Goal: Task Accomplishment & Management: Manage account settings

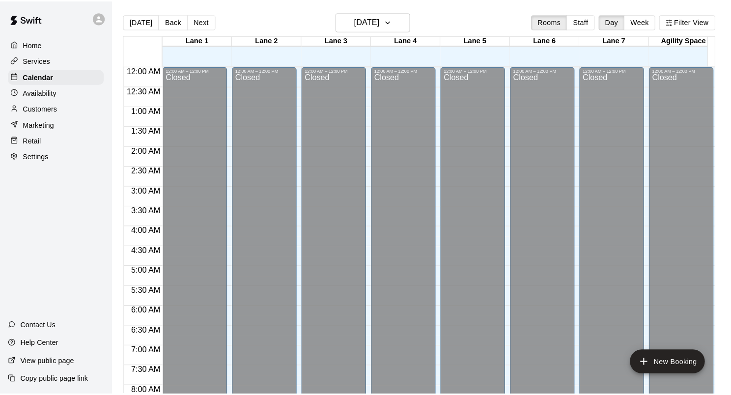
scroll to position [442, 0]
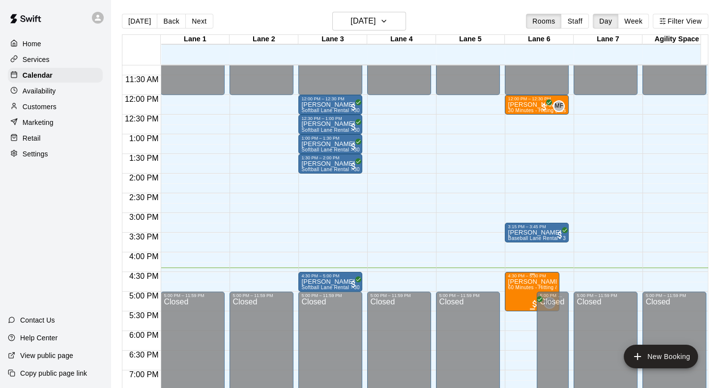
click at [529, 281] on p "[PERSON_NAME]" at bounding box center [531, 281] width 49 height 0
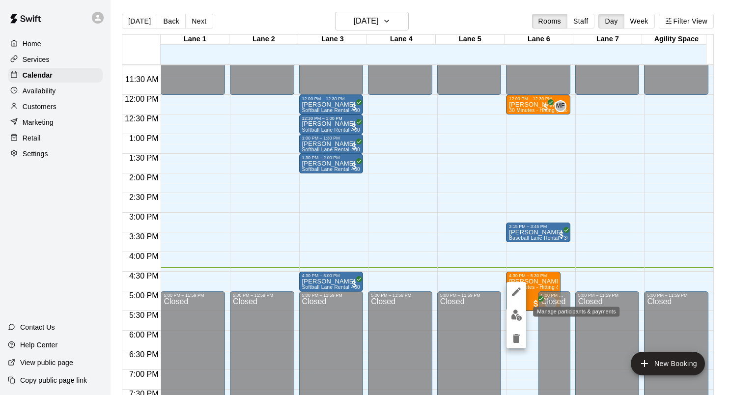
click at [515, 309] on img "edit" at bounding box center [516, 314] width 11 height 11
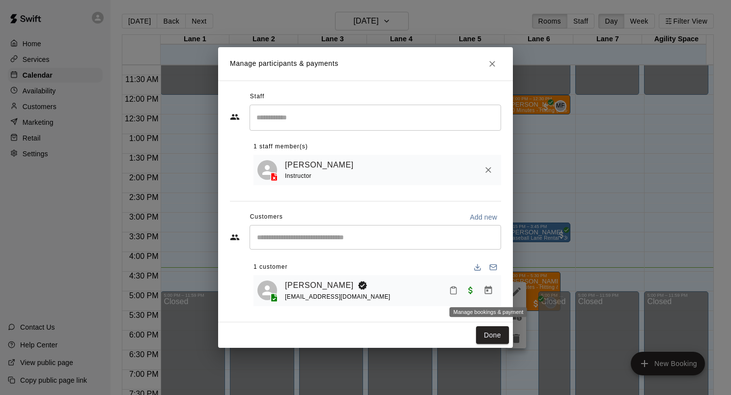
click at [486, 291] on icon "Manage bookings & payment" at bounding box center [488, 290] width 10 height 10
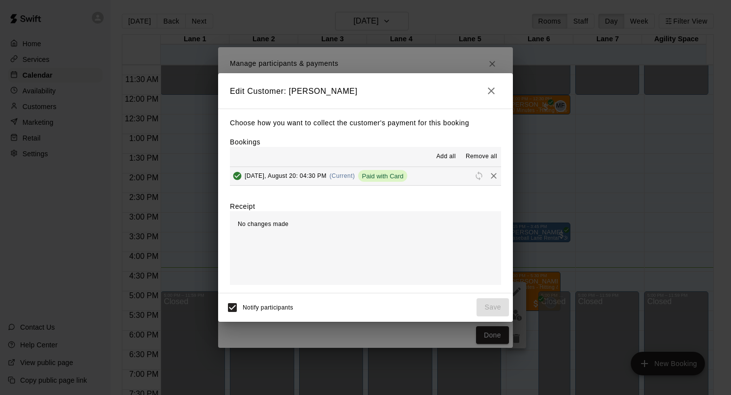
click at [488, 85] on icon "button" at bounding box center [491, 91] width 12 height 12
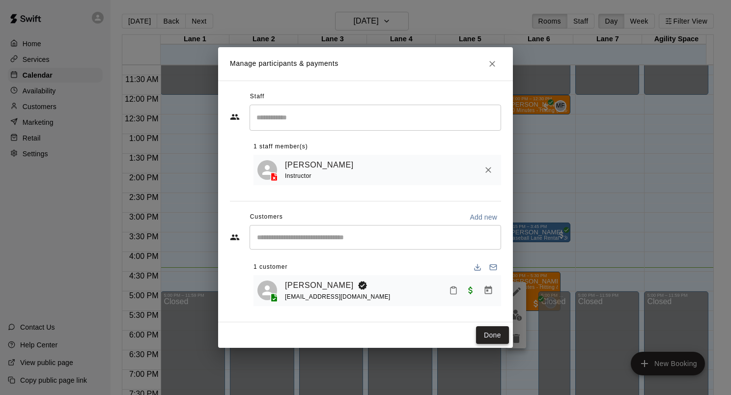
click at [482, 334] on button "Done" at bounding box center [492, 335] width 33 height 18
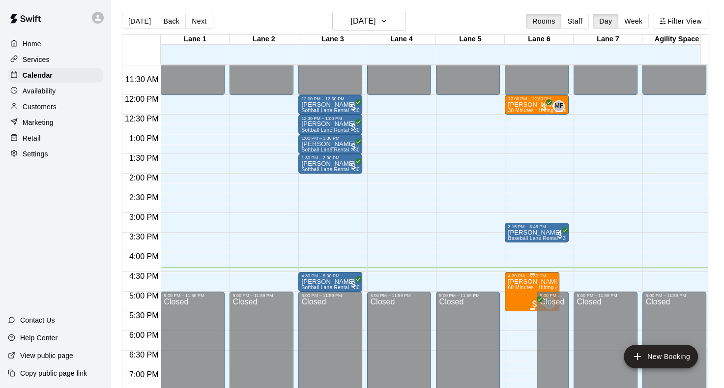
click at [522, 281] on p "[PERSON_NAME]" at bounding box center [531, 281] width 49 height 0
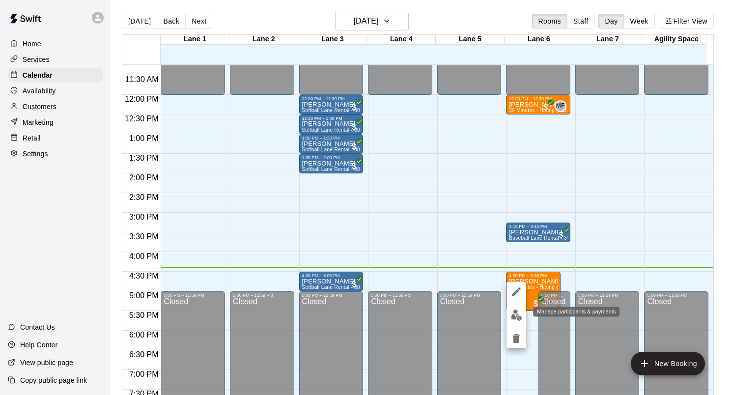
click at [516, 312] on img "edit" at bounding box center [516, 314] width 11 height 11
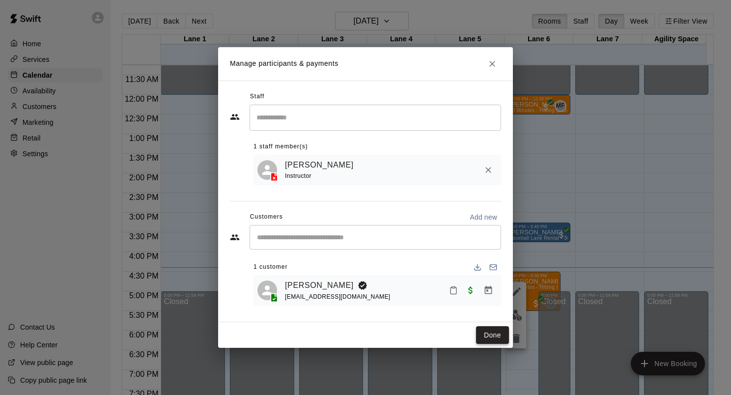
click at [497, 337] on button "Done" at bounding box center [492, 335] width 33 height 18
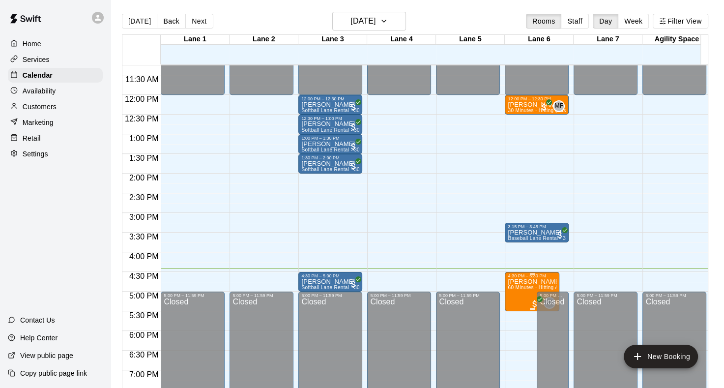
click at [519, 281] on p "[PERSON_NAME]" at bounding box center [531, 281] width 49 height 0
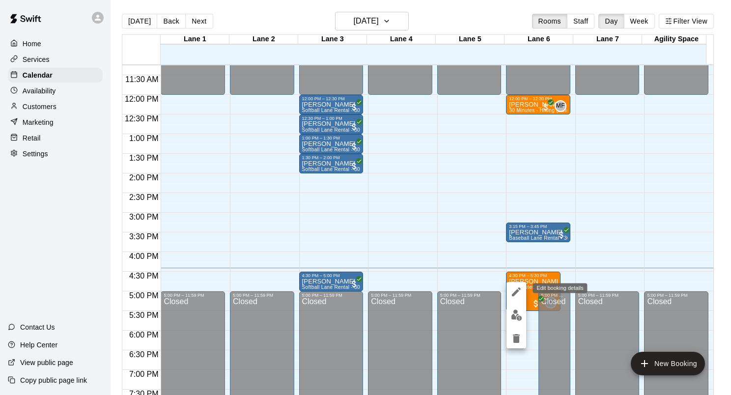
click at [516, 297] on icon "edit" at bounding box center [516, 292] width 12 height 12
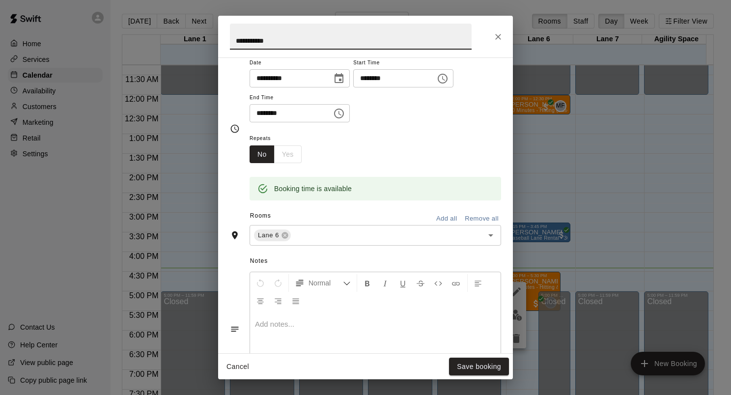
scroll to position [259, 0]
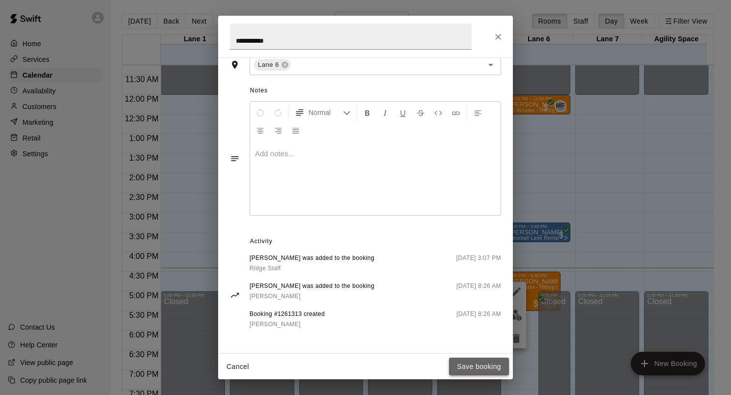
click at [501, 362] on button "Save booking" at bounding box center [479, 367] width 60 height 18
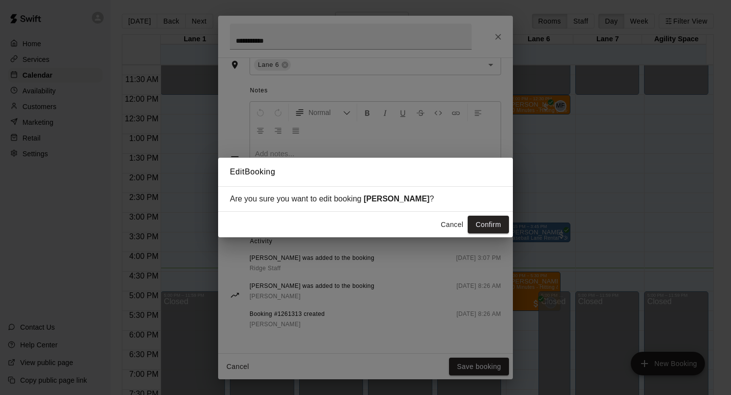
click at [454, 230] on button "Cancel" at bounding box center [451, 225] width 31 height 18
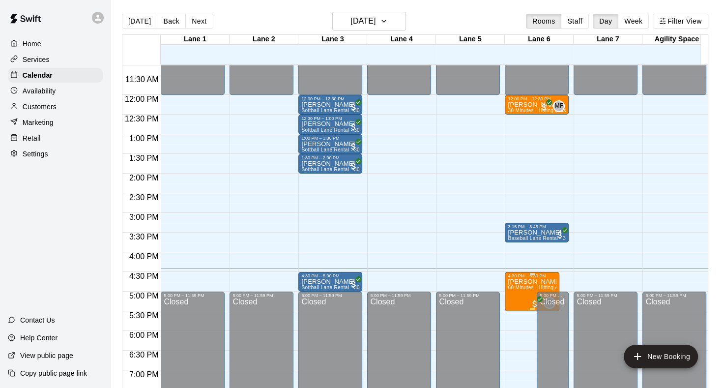
click at [542, 273] on div at bounding box center [531, 273] width 49 height 1
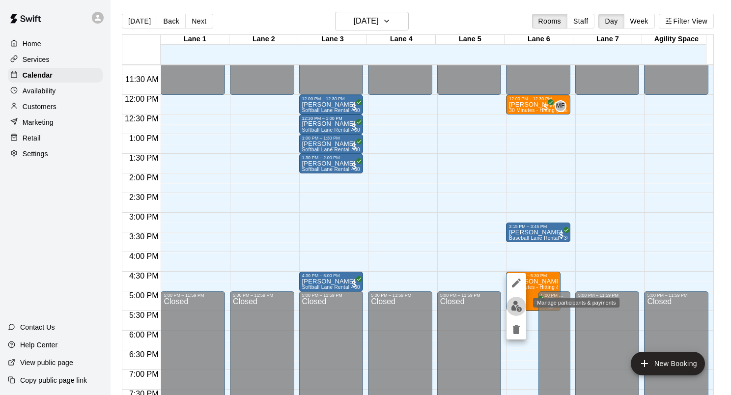
click at [522, 308] on img "edit" at bounding box center [516, 306] width 11 height 11
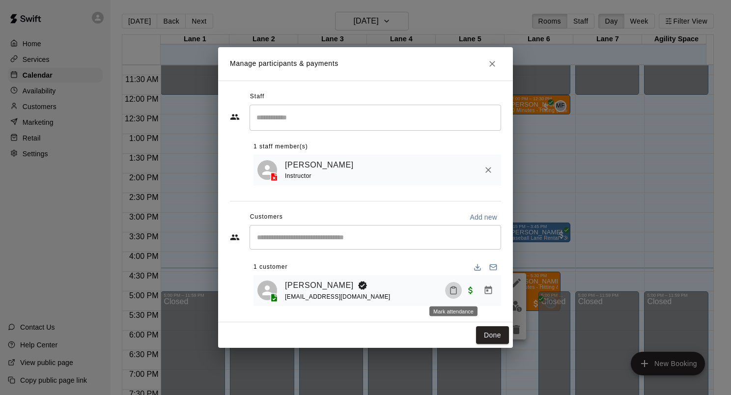
click at [449, 290] on icon "Mark attendance" at bounding box center [453, 290] width 9 height 9
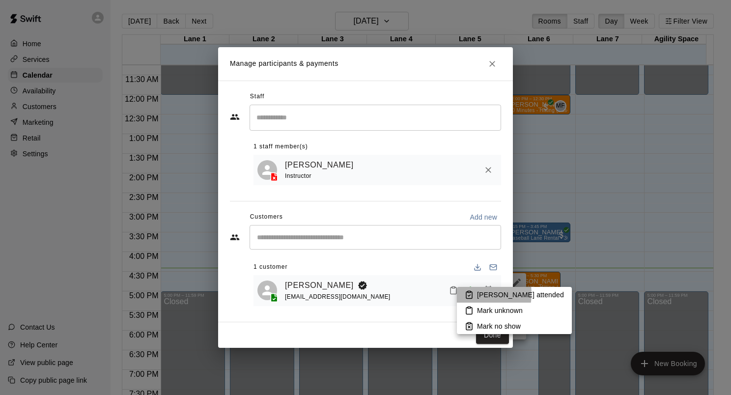
click at [470, 294] on icon at bounding box center [469, 294] width 9 height 9
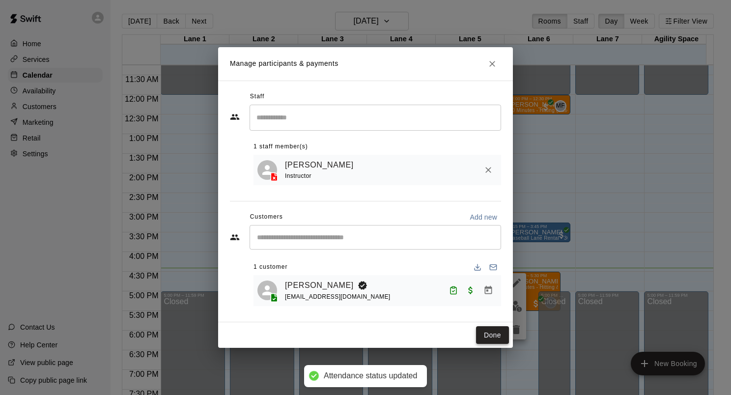
click at [495, 338] on button "Done" at bounding box center [492, 335] width 33 height 18
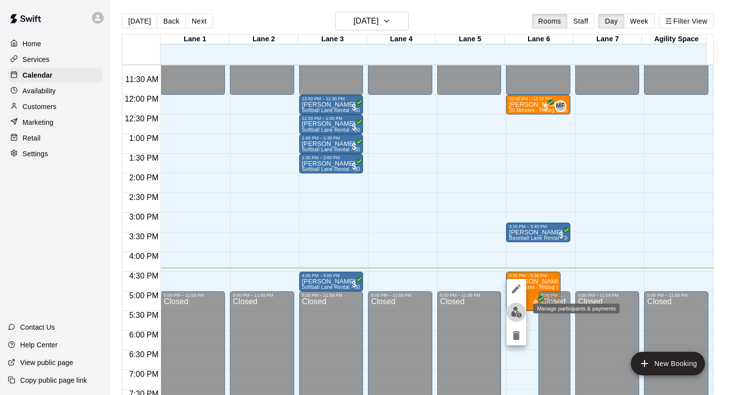
click at [520, 309] on img "edit" at bounding box center [516, 312] width 11 height 11
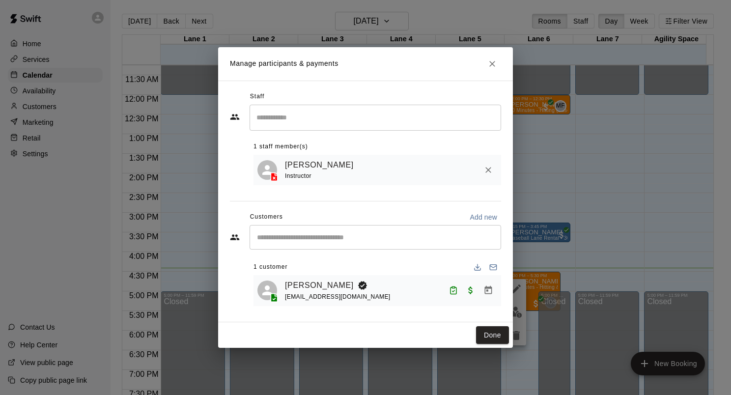
click at [626, 198] on div "Manage participants & payments Staff ​ 1 staff member(s) [PERSON_NAME] Instruct…" at bounding box center [365, 197] width 731 height 395
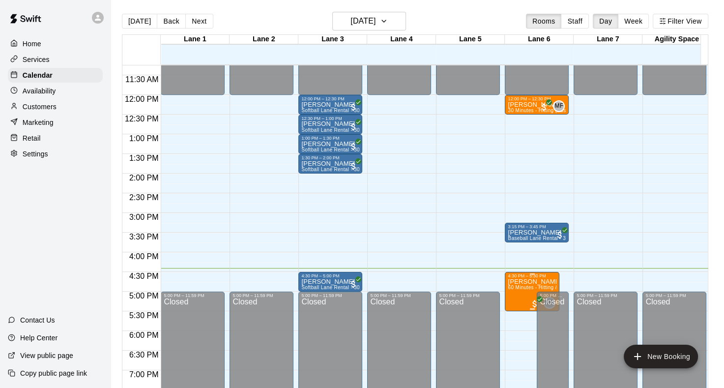
click at [530, 281] on p "[PERSON_NAME]" at bounding box center [531, 281] width 49 height 0
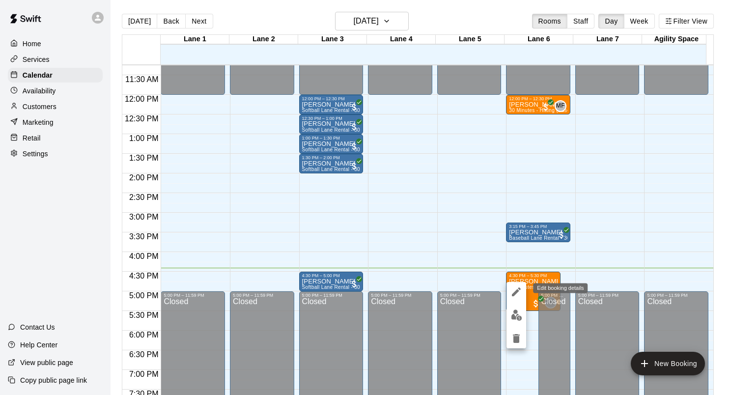
click at [512, 291] on icon "edit" at bounding box center [516, 292] width 12 height 12
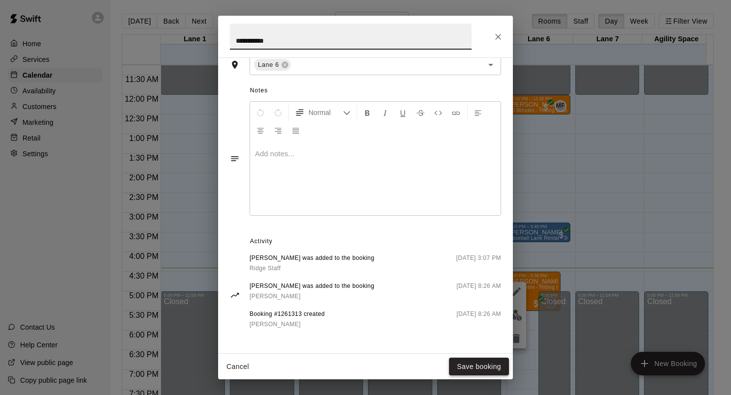
click at [470, 365] on button "Save booking" at bounding box center [479, 367] width 60 height 18
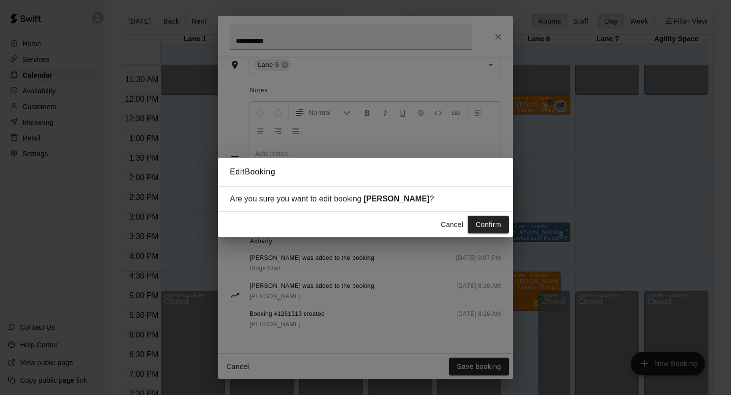
click at [493, 22] on div "Edit Booking Are you sure you want to edit booking [PERSON_NAME] ? Cancel Confi…" at bounding box center [365, 197] width 731 height 395
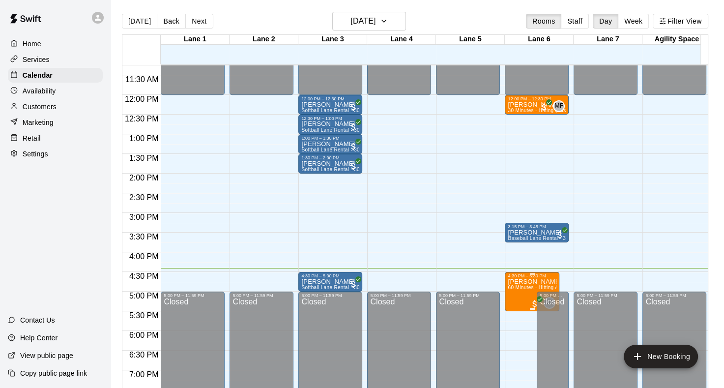
click at [521, 281] on p "[PERSON_NAME]" at bounding box center [531, 281] width 49 height 0
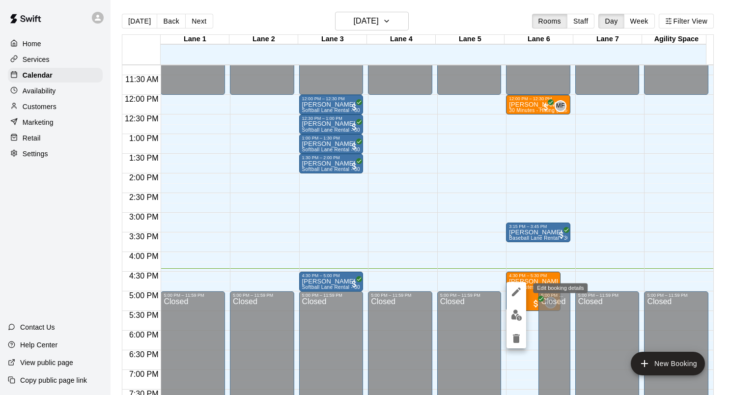
click at [515, 294] on icon "edit" at bounding box center [516, 291] width 9 height 9
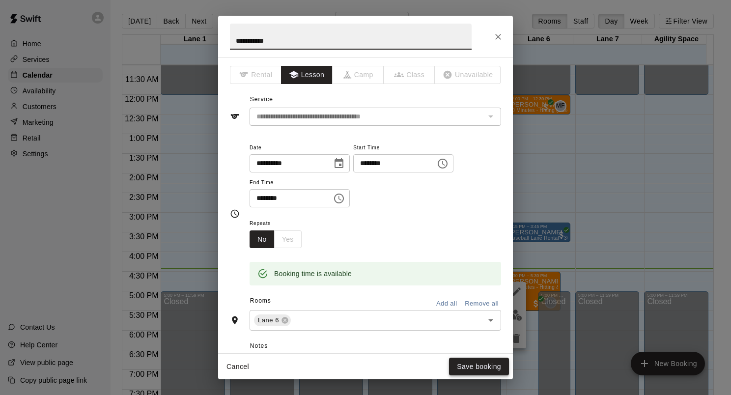
click at [498, 367] on button "Save booking" at bounding box center [479, 367] width 60 height 18
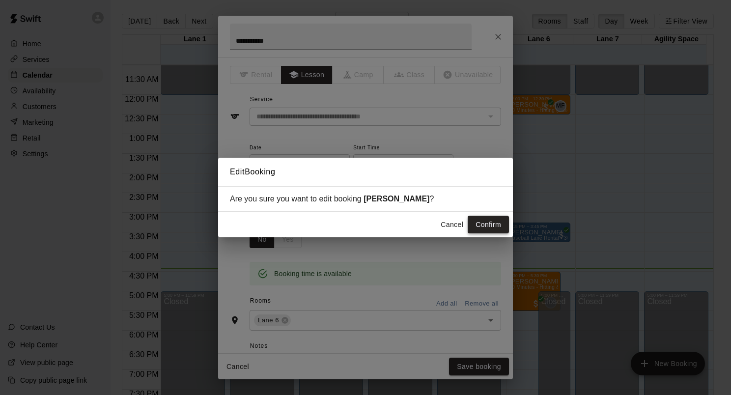
click at [487, 225] on button "Confirm" at bounding box center [488, 225] width 41 height 18
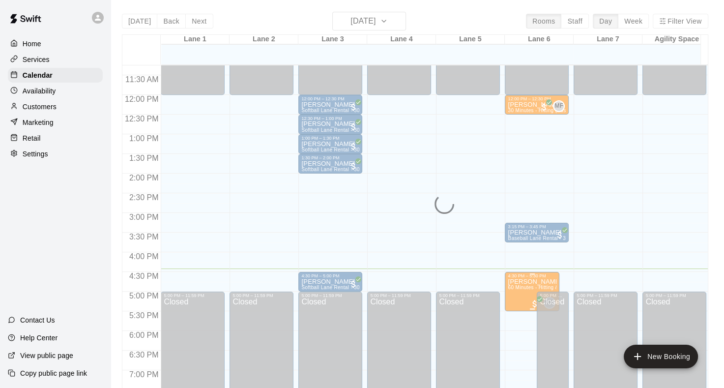
click at [523, 289] on span "60 Minutes - Hitting & Pitching (Baseball)" at bounding box center [555, 286] width 96 height 5
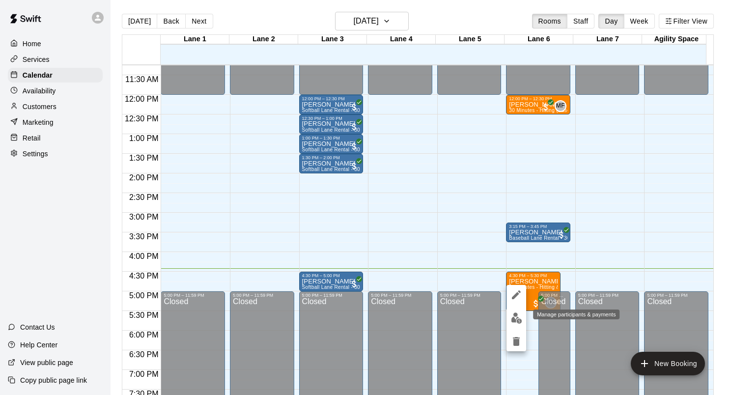
click at [515, 317] on img "edit" at bounding box center [516, 317] width 11 height 11
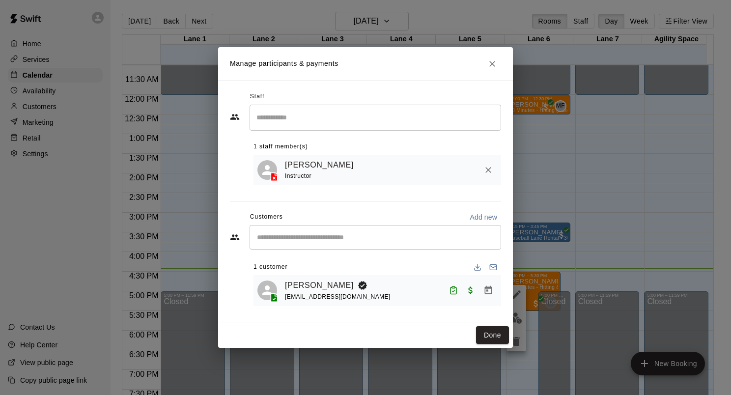
click at [407, 181] on div "[PERSON_NAME] Instructor" at bounding box center [377, 170] width 248 height 31
click at [381, 173] on div "[PERSON_NAME] Instructor" at bounding box center [391, 170] width 212 height 23
click at [488, 341] on button "Done" at bounding box center [492, 335] width 33 height 18
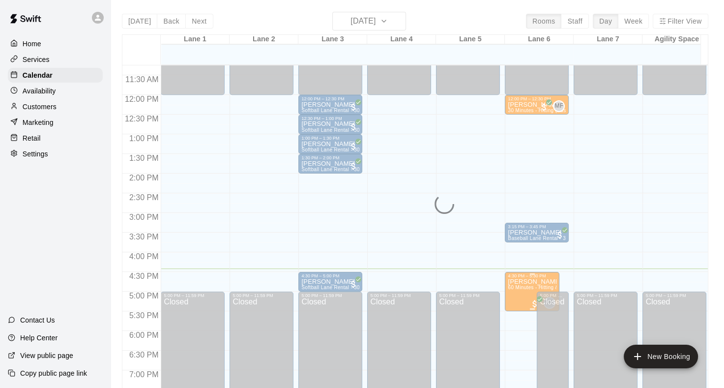
click at [520, 281] on p "[PERSON_NAME]" at bounding box center [531, 281] width 49 height 0
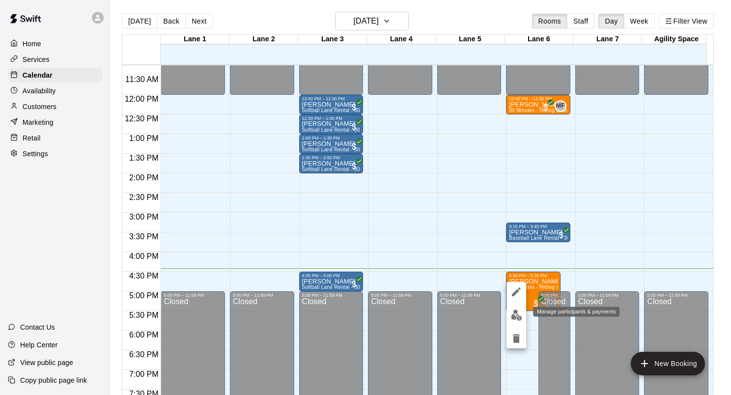
click at [515, 310] on img "edit" at bounding box center [516, 314] width 11 height 11
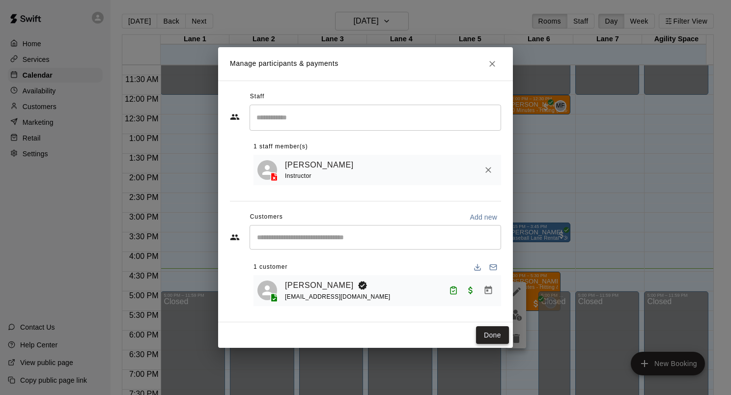
click at [494, 335] on button "Done" at bounding box center [492, 335] width 33 height 18
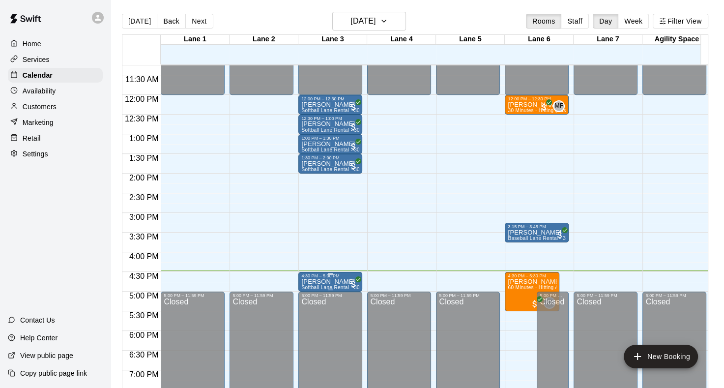
click at [324, 281] on p "[PERSON_NAME]" at bounding box center [330, 281] width 58 height 0
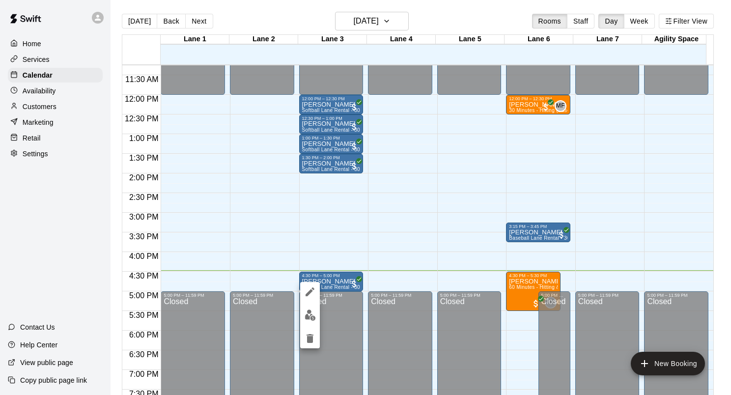
click at [412, 227] on div at bounding box center [365, 197] width 731 height 395
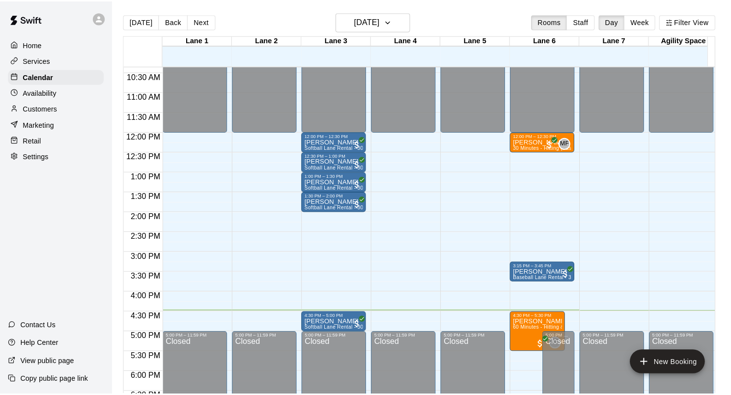
scroll to position [393, 0]
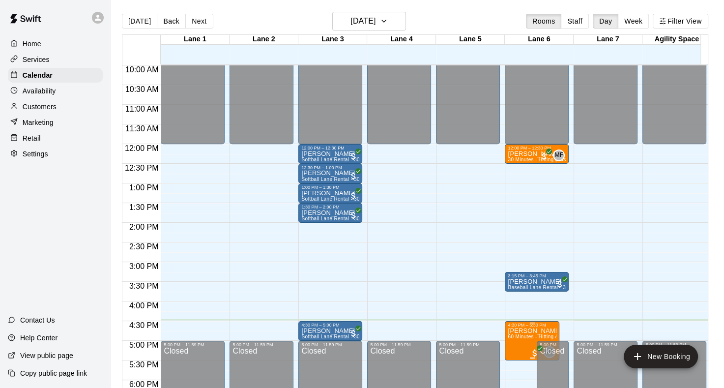
click at [532, 331] on p "[PERSON_NAME]" at bounding box center [531, 331] width 49 height 0
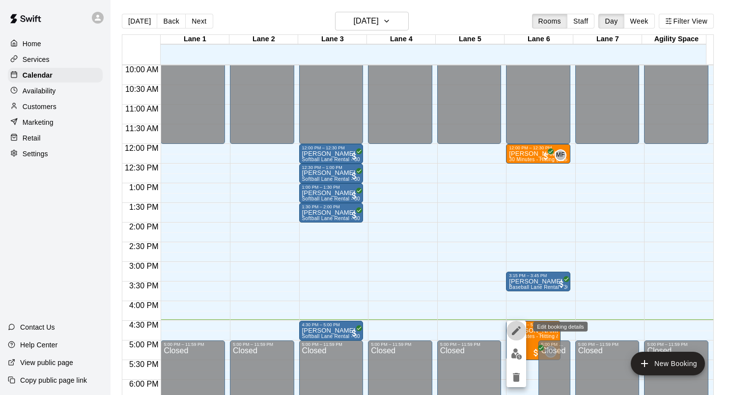
click at [519, 330] on icon "edit" at bounding box center [516, 331] width 12 height 12
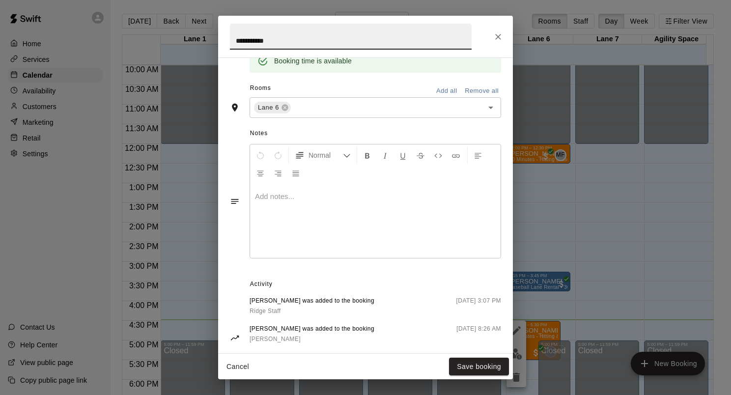
scroll to position [259, 0]
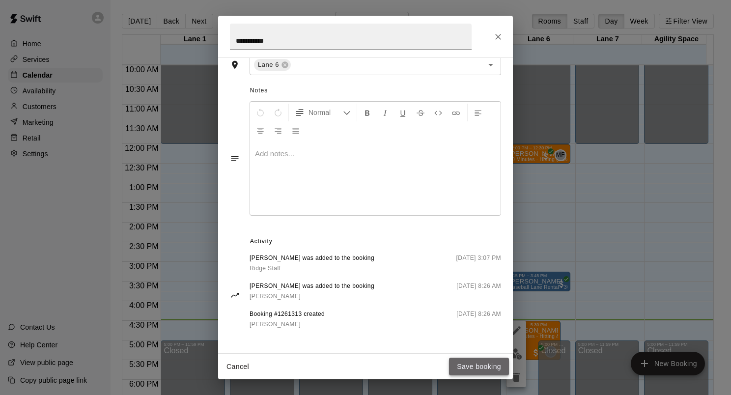
click at [497, 364] on button "Save booking" at bounding box center [479, 367] width 60 height 18
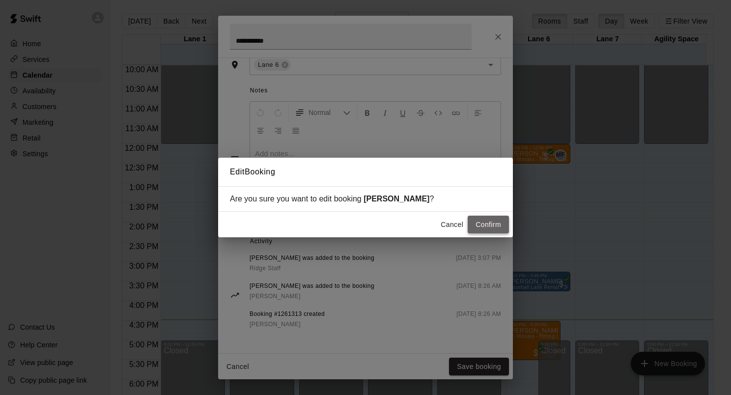
click at [489, 220] on button "Confirm" at bounding box center [488, 225] width 41 height 18
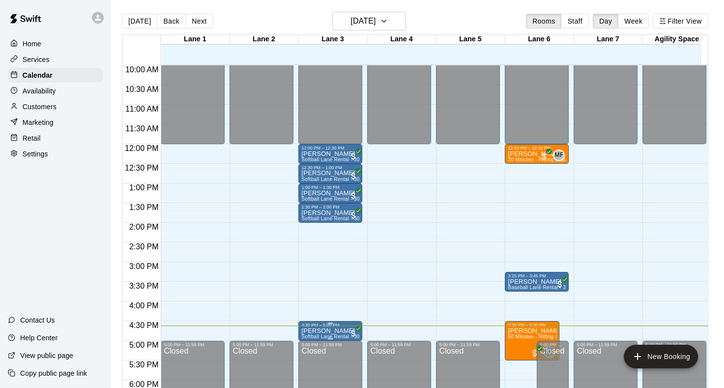
click at [336, 331] on p "[PERSON_NAME]" at bounding box center [330, 331] width 58 height 0
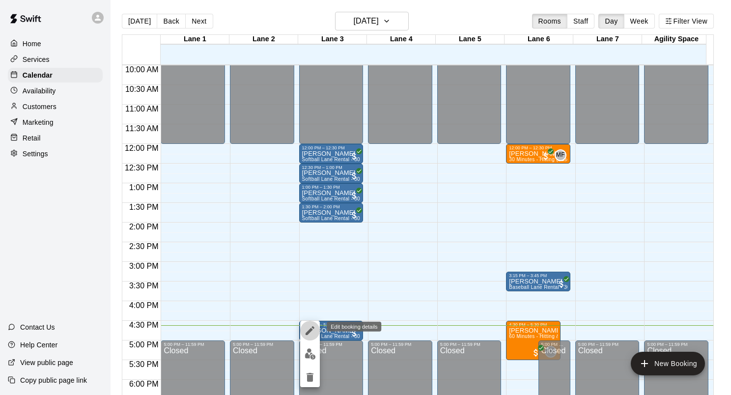
click at [312, 335] on icon "edit" at bounding box center [310, 331] width 12 height 12
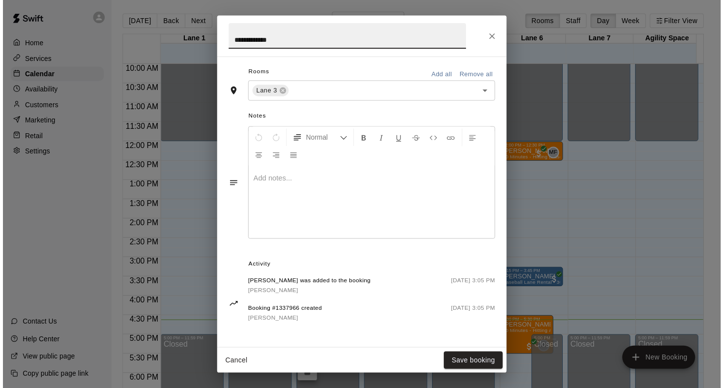
scroll to position [230, 0]
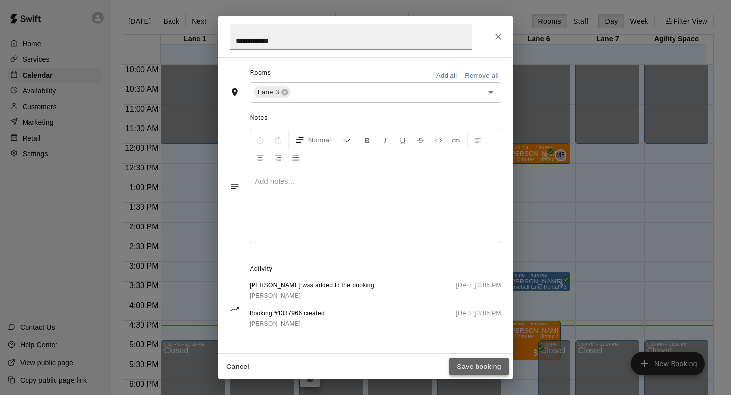
click at [490, 365] on button "Save booking" at bounding box center [479, 367] width 60 height 18
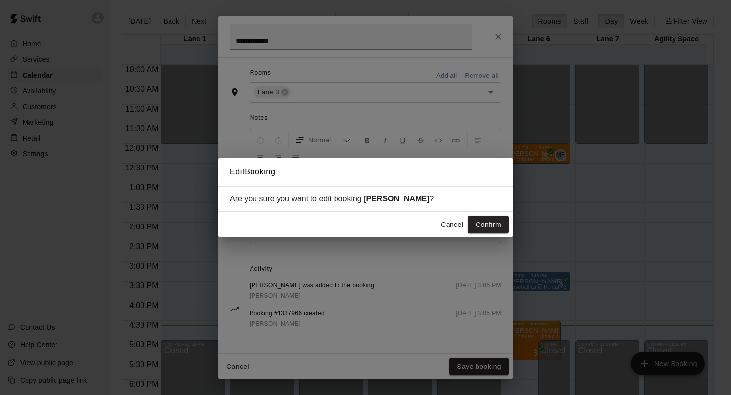
click at [474, 228] on button "Confirm" at bounding box center [488, 225] width 41 height 18
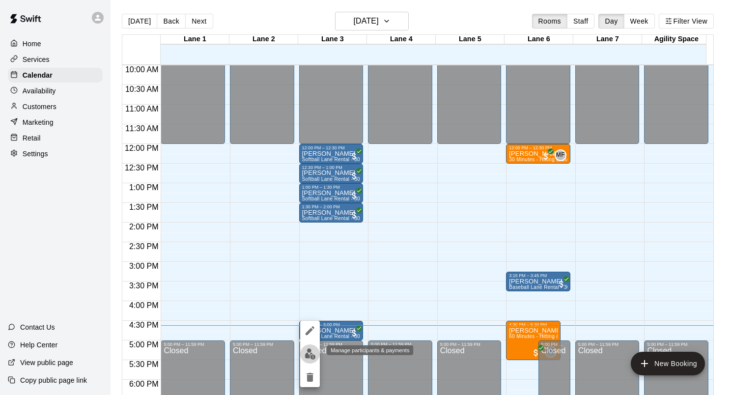
click at [312, 354] on img "edit" at bounding box center [310, 353] width 11 height 11
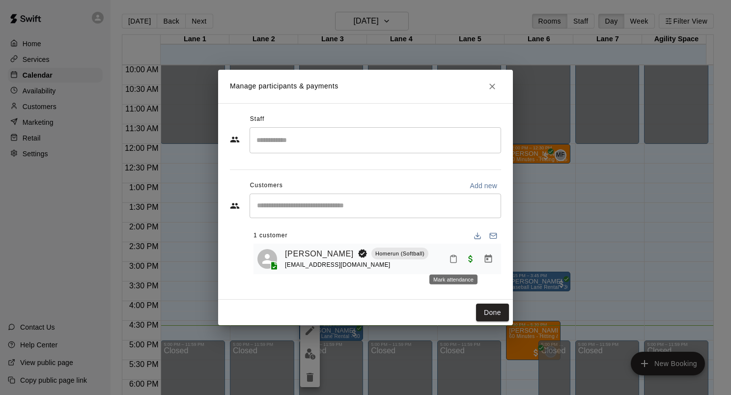
click at [454, 261] on icon "Mark attendance" at bounding box center [453, 258] width 9 height 9
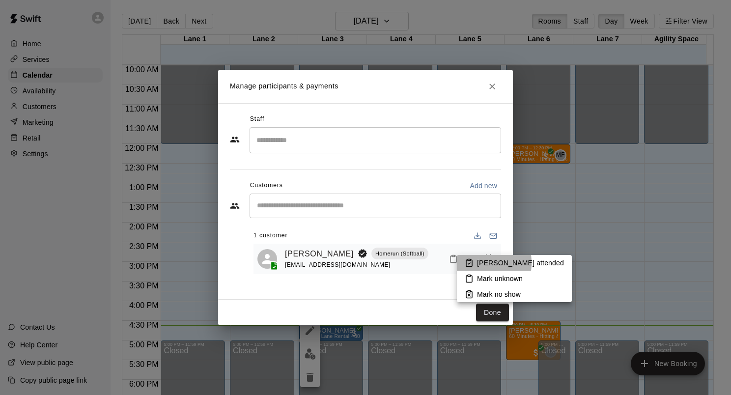
click at [463, 263] on li "[PERSON_NAME] attended" at bounding box center [514, 263] width 115 height 16
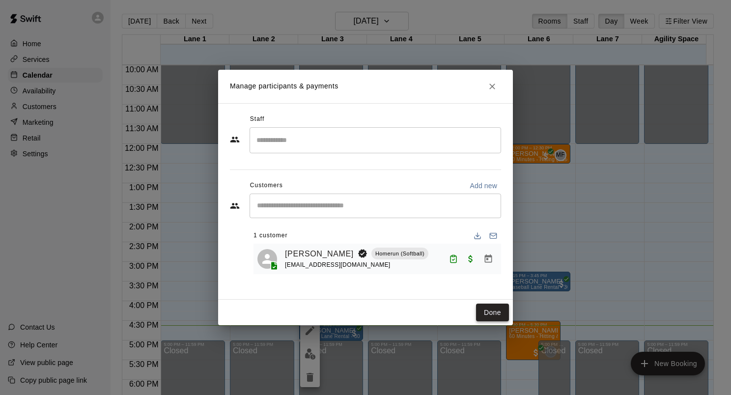
click at [493, 311] on button "Done" at bounding box center [492, 313] width 33 height 18
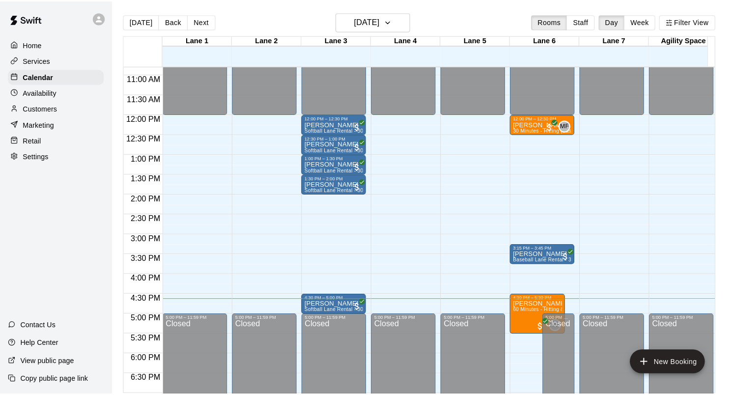
scroll to position [442, 0]
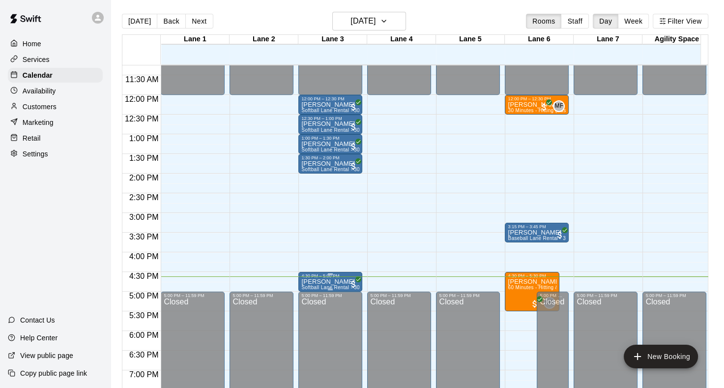
click at [340, 281] on p "[PERSON_NAME]" at bounding box center [330, 281] width 58 height 0
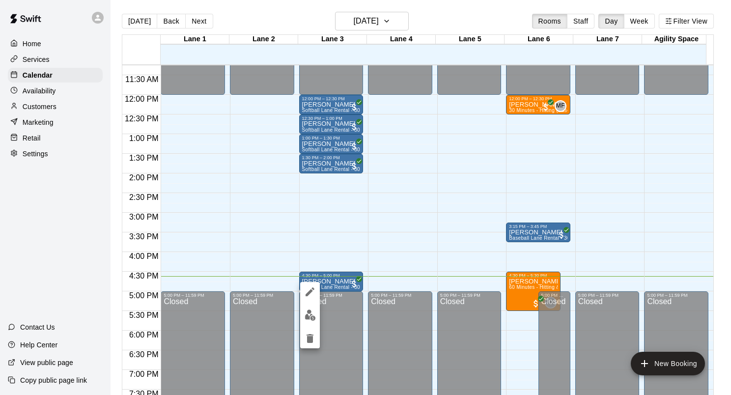
click at [354, 281] on div at bounding box center [365, 197] width 731 height 395
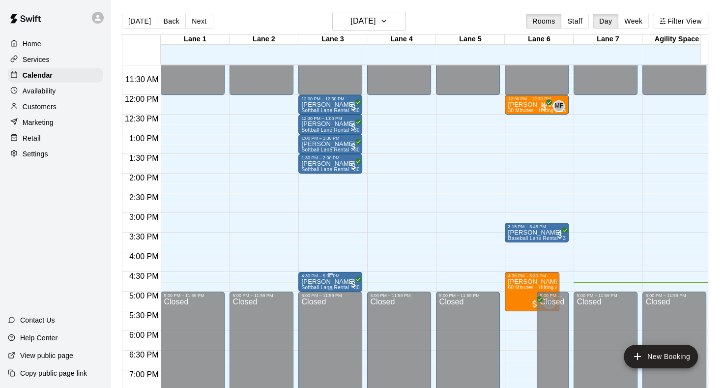
click at [341, 281] on p "[PERSON_NAME]" at bounding box center [330, 281] width 58 height 0
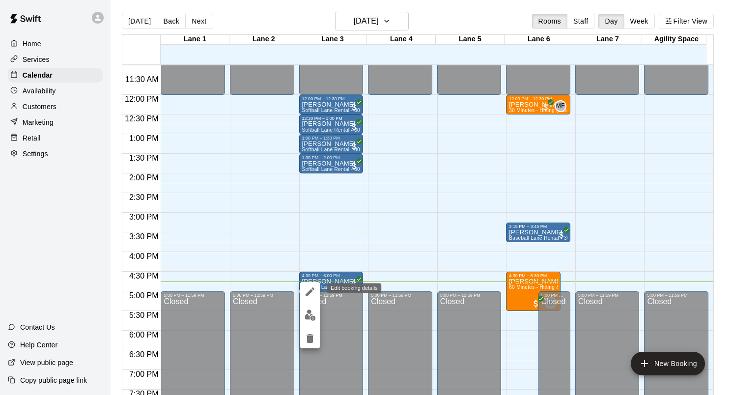
click at [308, 298] on button "edit" at bounding box center [310, 292] width 20 height 20
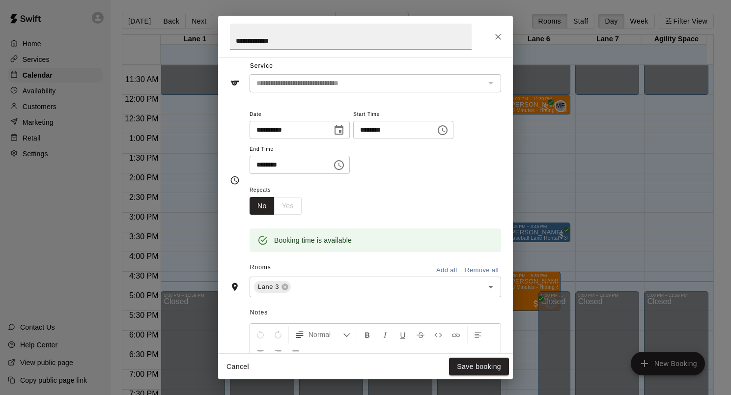
scroll to position [0, 0]
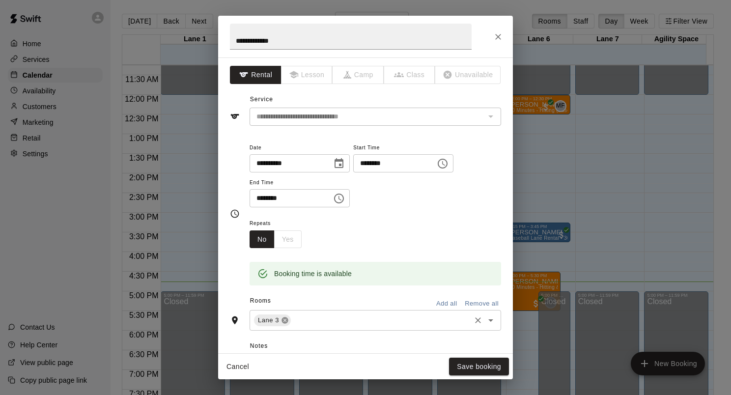
click at [286, 321] on icon at bounding box center [284, 320] width 6 height 6
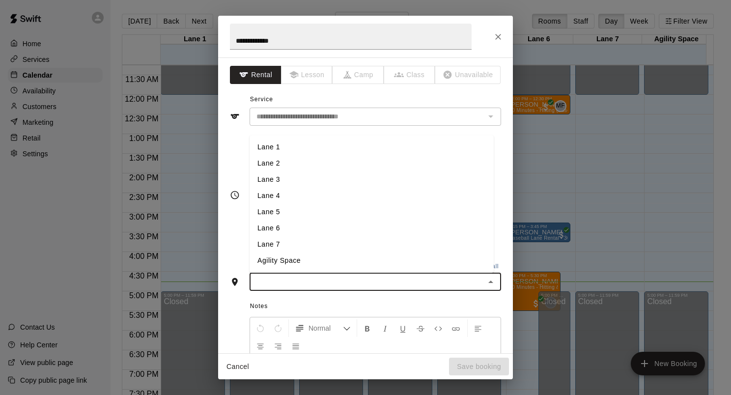
click at [297, 280] on input "text" at bounding box center [366, 282] width 229 height 12
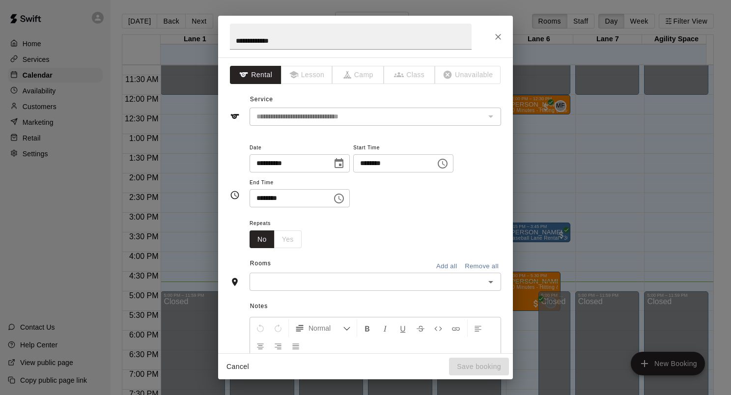
click at [333, 287] on div "​" at bounding box center [375, 282] width 251 height 18
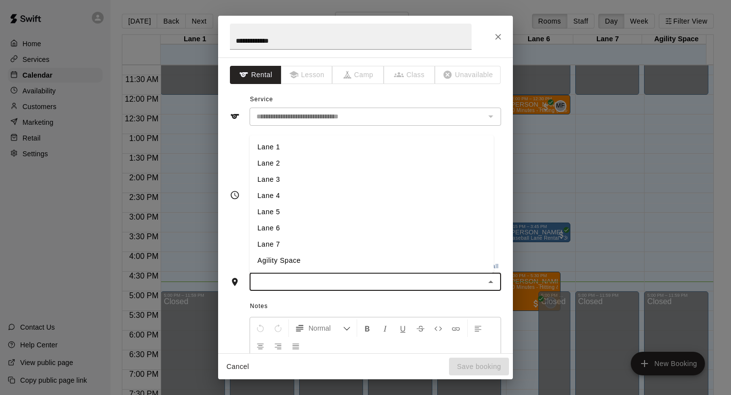
click at [275, 210] on li "Lane 5" at bounding box center [372, 212] width 244 height 16
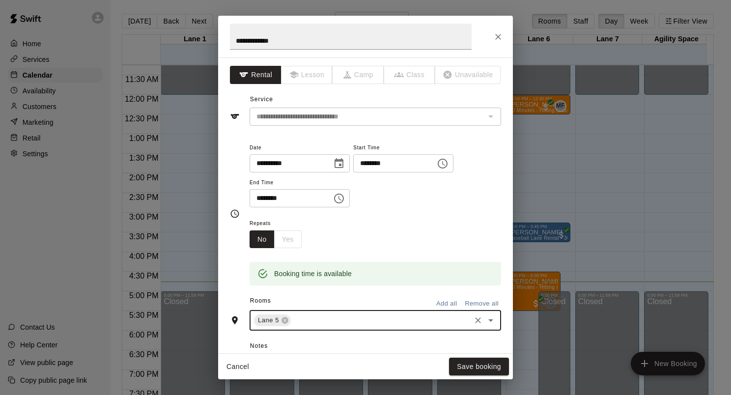
click at [344, 200] on button "Choose time, selected time is 5:00 PM" at bounding box center [339, 199] width 20 height 20
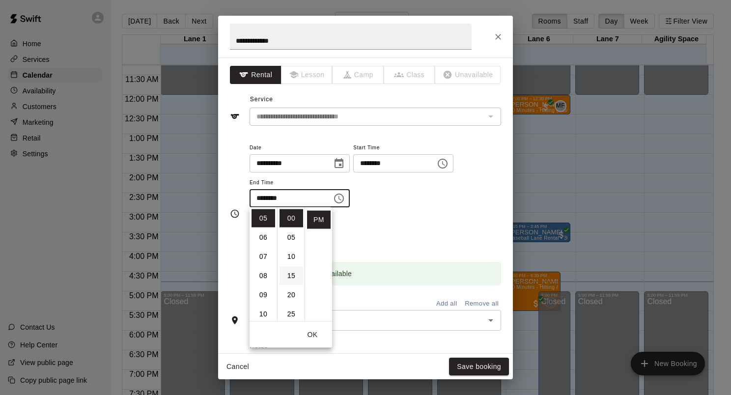
scroll to position [98, 0]
click at [289, 239] on li "30" at bounding box center [291, 235] width 24 height 18
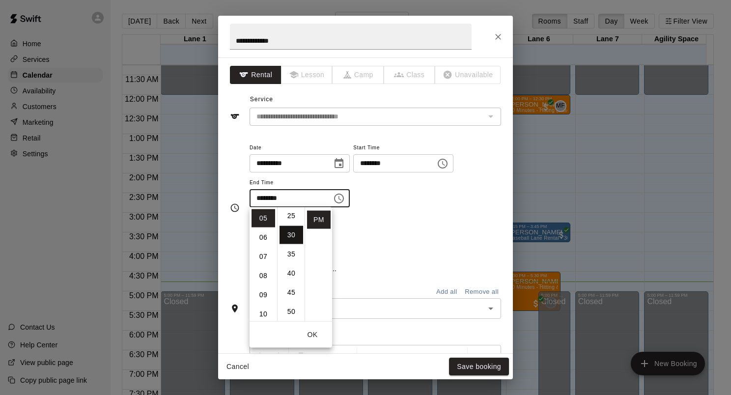
scroll to position [115, 0]
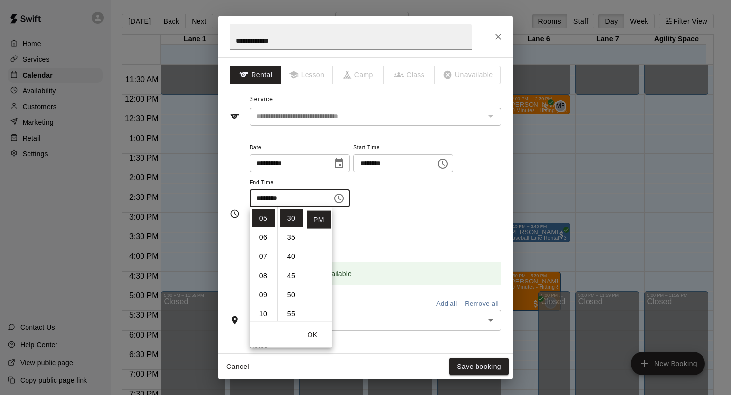
click at [396, 202] on div "**********" at bounding box center [375, 174] width 251 height 66
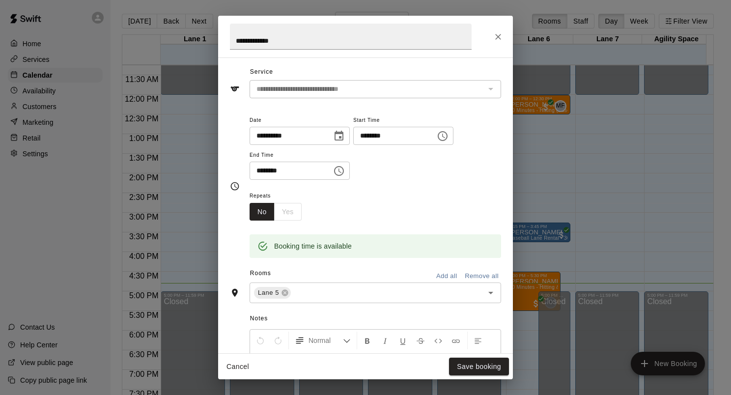
scroll to position [49, 0]
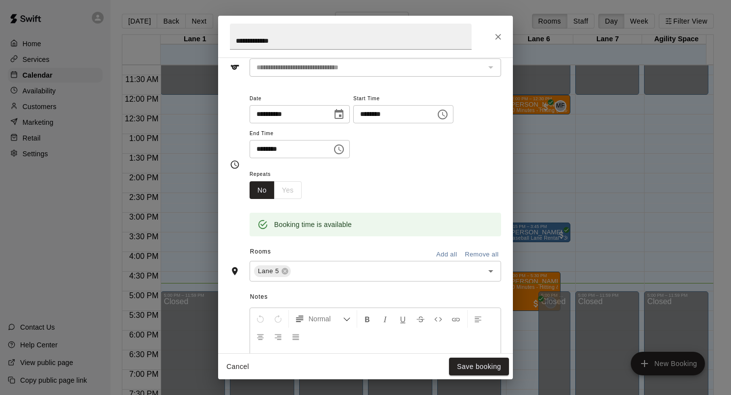
click at [349, 155] on button "Choose time, selected time is 5:30 PM" at bounding box center [339, 150] width 20 height 20
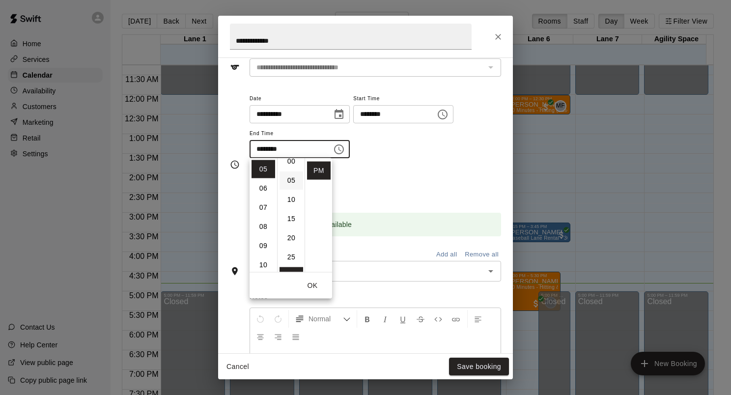
scroll to position [0, 0]
click at [291, 173] on li "00" at bounding box center [291, 169] width 24 height 18
type input "********"
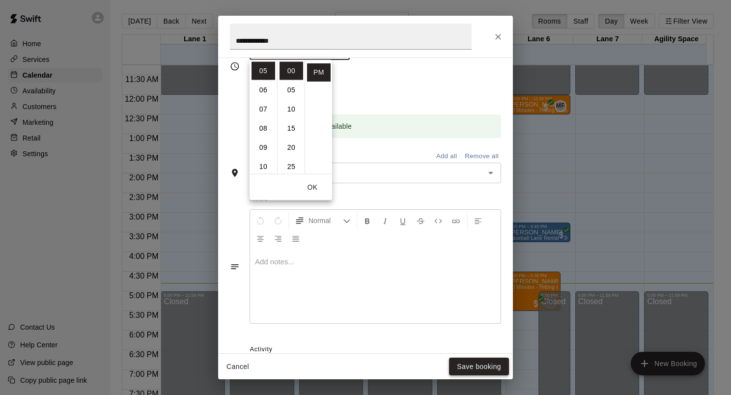
click at [499, 369] on button "Save booking" at bounding box center [479, 367] width 60 height 18
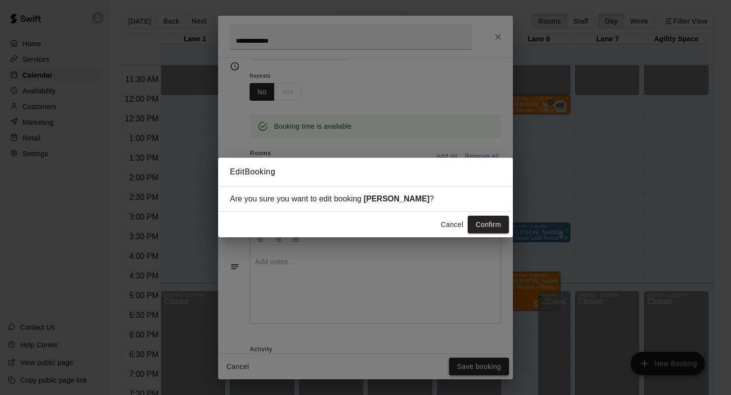
scroll to position [130, 0]
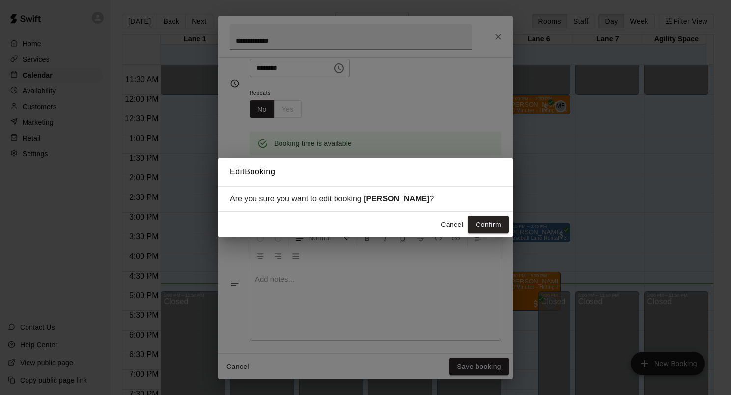
click at [448, 222] on button "Cancel" at bounding box center [451, 225] width 31 height 18
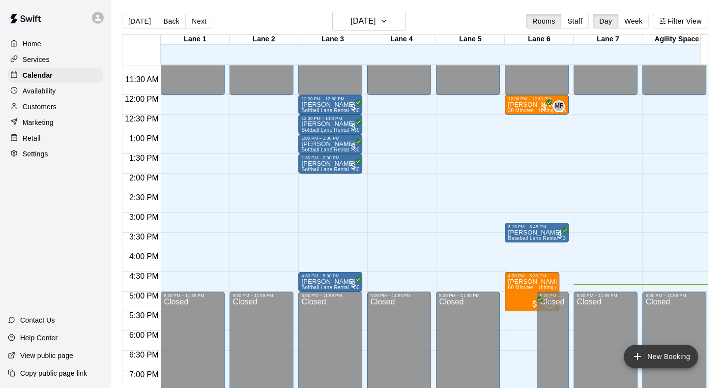
click at [676, 354] on button "New Booking" at bounding box center [660, 356] width 74 height 24
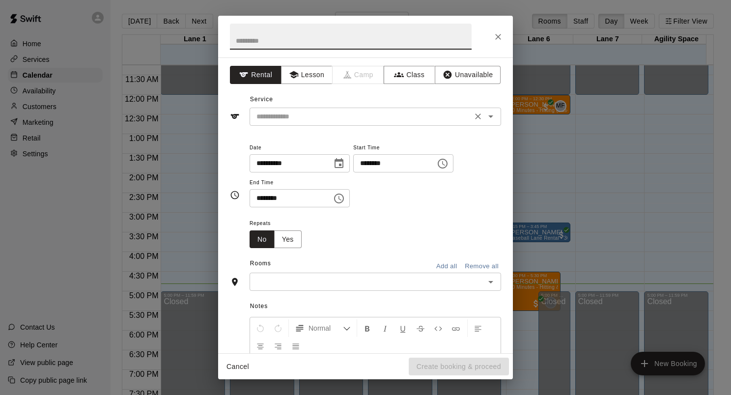
click at [350, 124] on div "​" at bounding box center [375, 117] width 251 height 18
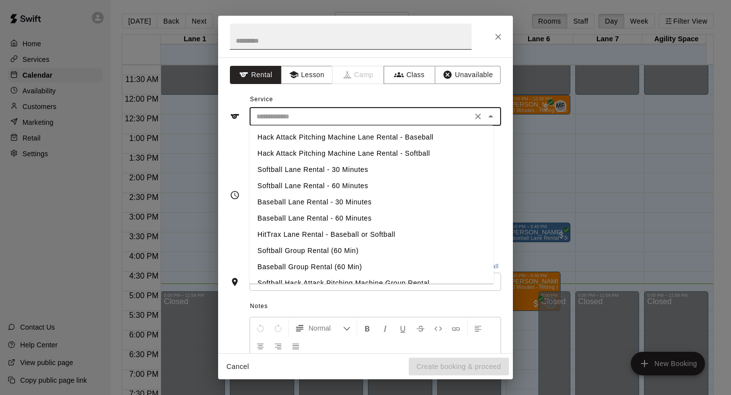
click at [309, 47] on input "text" at bounding box center [351, 37] width 242 height 26
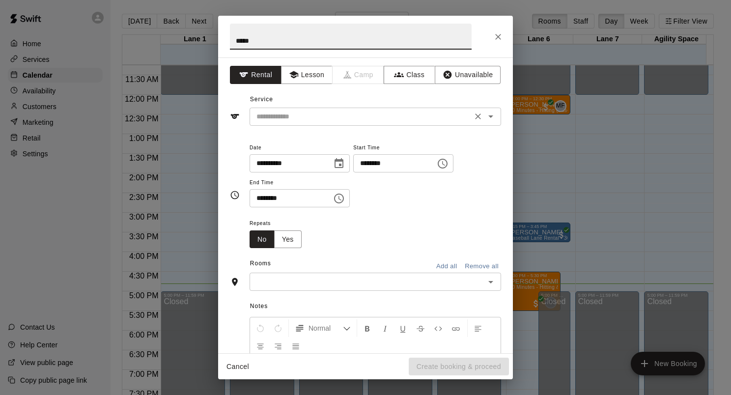
type input "*****"
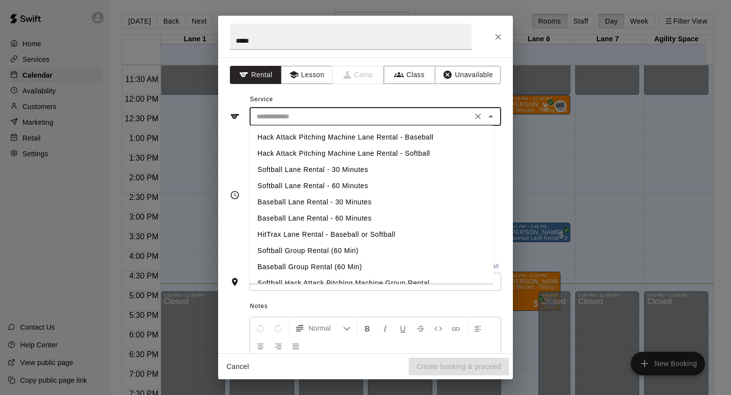
click at [438, 117] on input "text" at bounding box center [360, 117] width 217 height 12
click at [328, 170] on li "Softball Lane Rental - 30 Minutes" at bounding box center [372, 170] width 244 height 16
type input "**********"
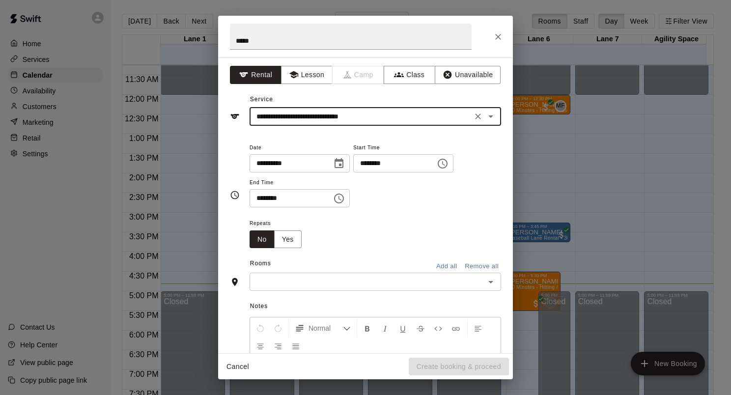
click at [448, 165] on icon "Choose time, selected time is 3:00 PM" at bounding box center [443, 164] width 12 height 12
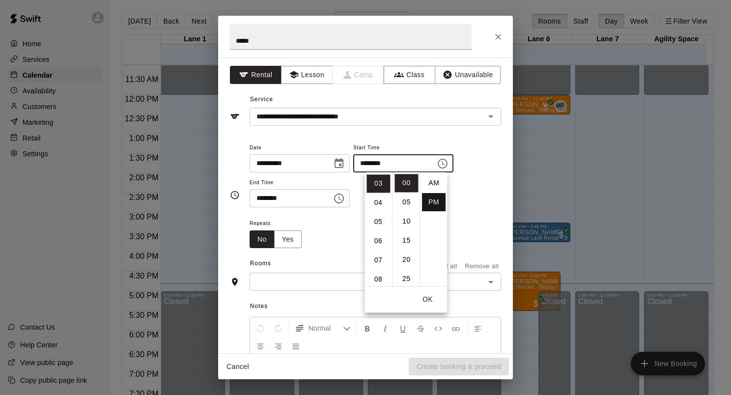
scroll to position [18, 0]
click at [374, 222] on li "05" at bounding box center [378, 222] width 24 height 18
type input "********"
click at [403, 183] on li "00" at bounding box center [406, 183] width 24 height 18
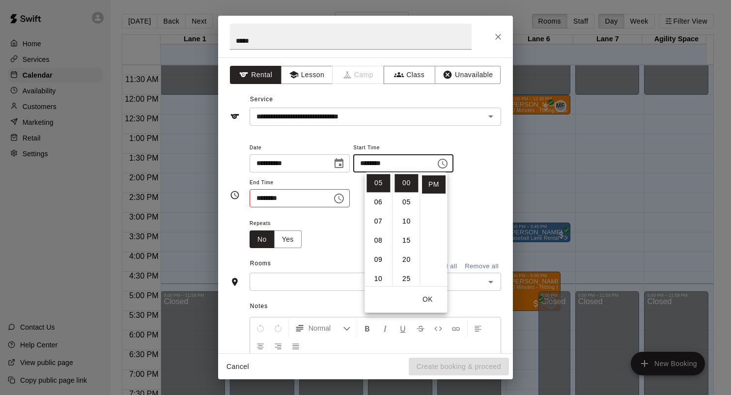
click at [316, 200] on input "********" at bounding box center [288, 198] width 76 height 18
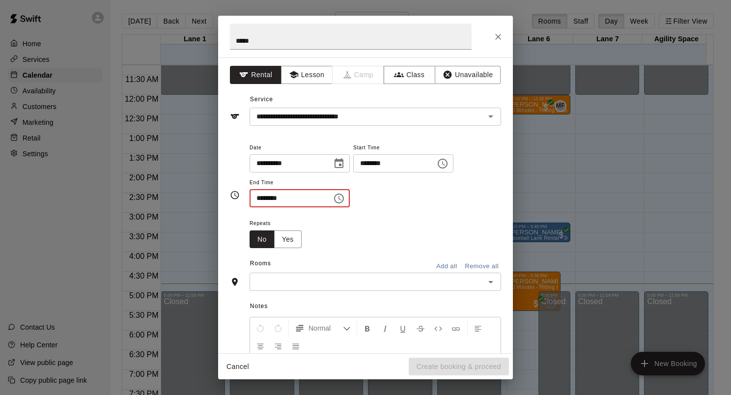
click at [279, 201] on input "********" at bounding box center [288, 198] width 76 height 18
click at [286, 193] on input "********" at bounding box center [288, 198] width 76 height 18
click at [399, 280] on input "text" at bounding box center [366, 282] width 229 height 12
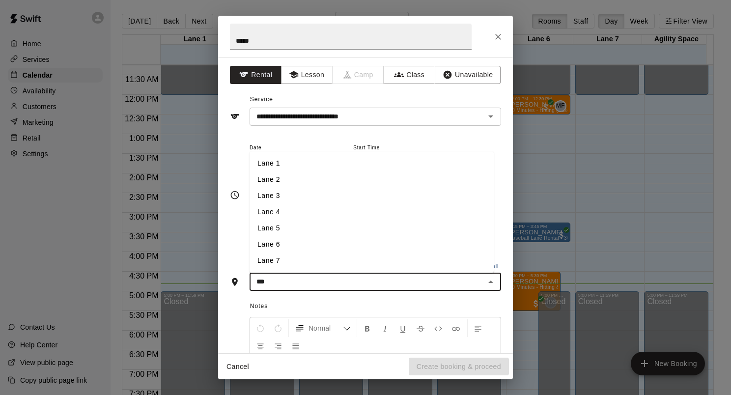
type input "****"
click at [290, 224] on li "Lane 5" at bounding box center [372, 229] width 244 height 16
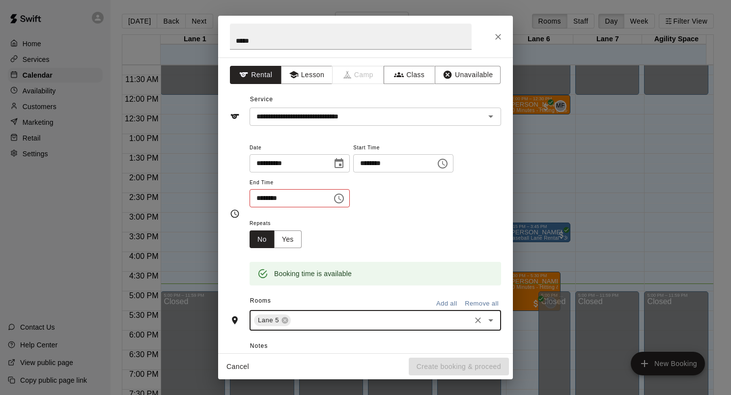
click at [325, 205] on input "********" at bounding box center [288, 198] width 76 height 18
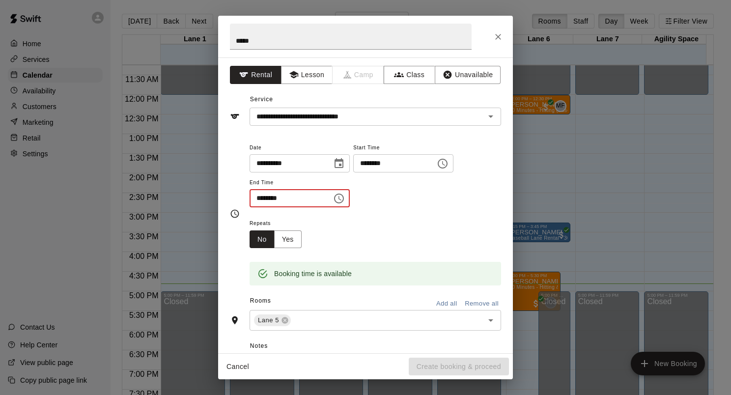
click at [345, 198] on icon "Choose time, selected time is 3:30 PM" at bounding box center [339, 199] width 12 height 12
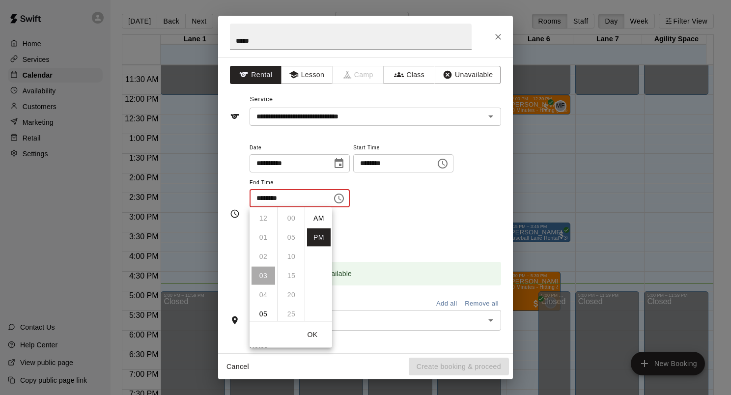
scroll to position [18, 0]
click at [264, 258] on li "05" at bounding box center [263, 257] width 24 height 18
type input "********"
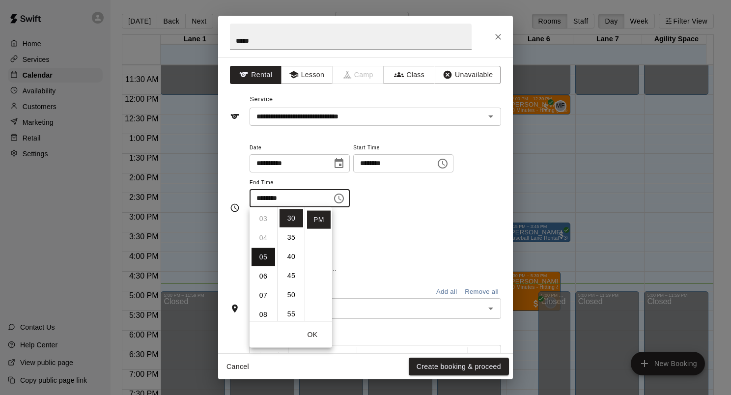
scroll to position [96, 0]
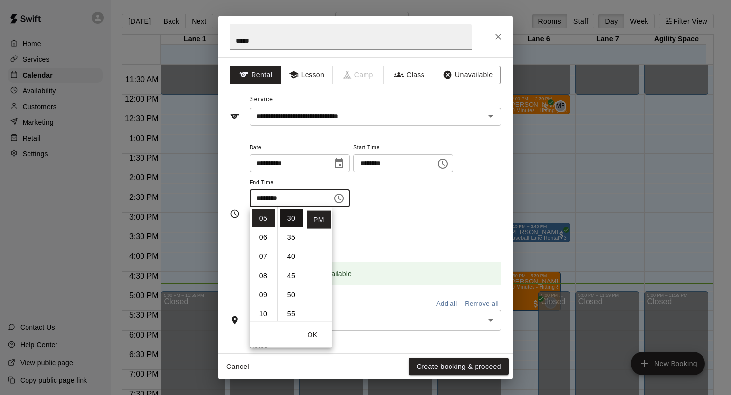
click at [290, 220] on li "30" at bounding box center [291, 218] width 24 height 18
click at [420, 222] on div "Repeats No Yes" at bounding box center [375, 232] width 251 height 31
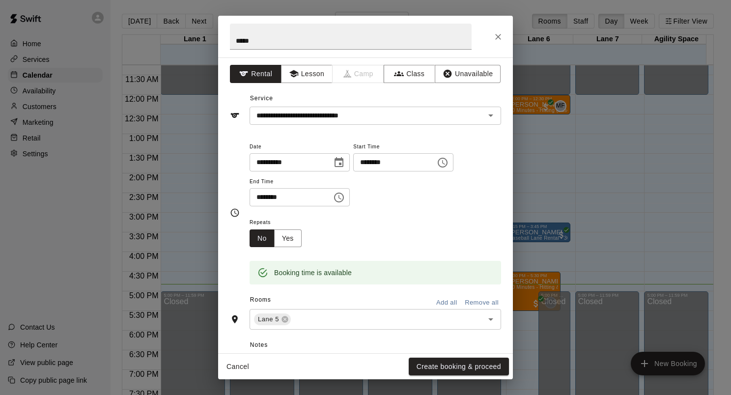
scroll to position [0, 0]
click at [271, 41] on input "*****" at bounding box center [351, 37] width 242 height 26
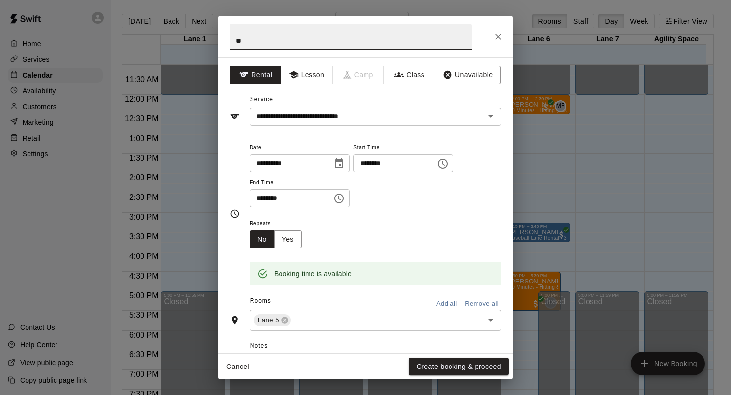
type input "*"
click at [237, 39] on input "*****" at bounding box center [351, 37] width 242 height 26
type input "**********"
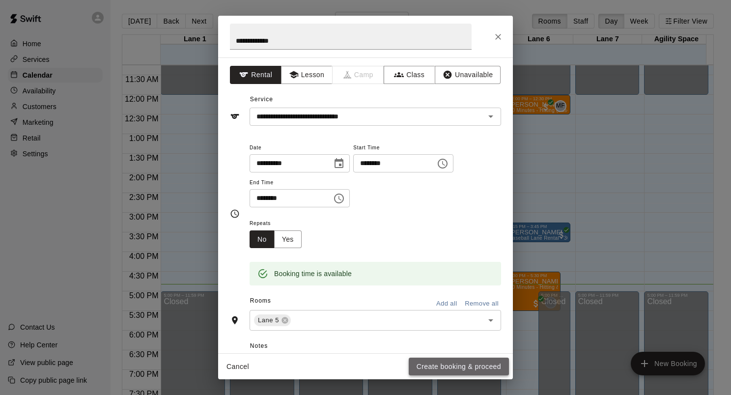
click at [456, 361] on button "Create booking & proceed" at bounding box center [459, 367] width 100 height 18
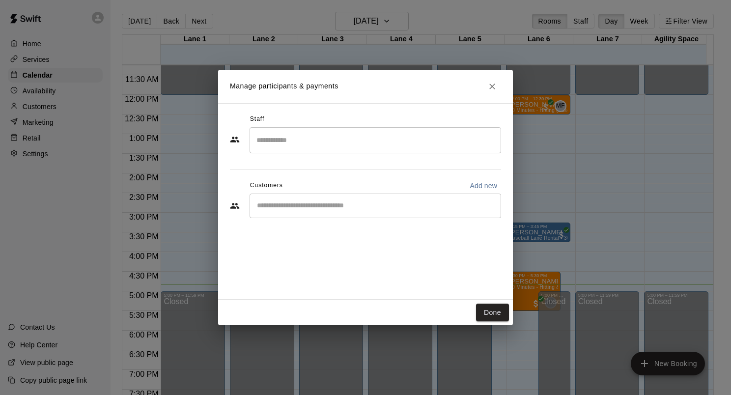
click at [318, 208] on input "Start typing to search customers..." at bounding box center [375, 206] width 243 height 10
click at [492, 315] on button "Done" at bounding box center [492, 313] width 33 height 18
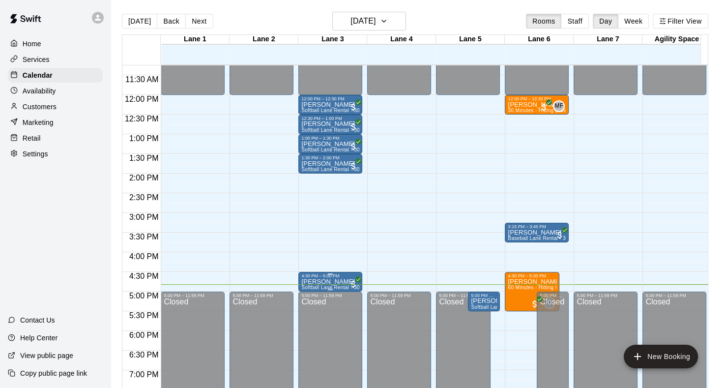
click at [341, 281] on p "[PERSON_NAME]" at bounding box center [330, 281] width 58 height 0
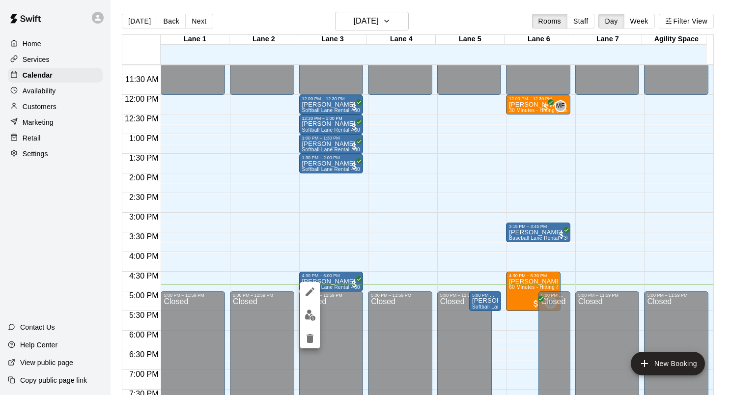
click at [432, 247] on div at bounding box center [365, 197] width 731 height 395
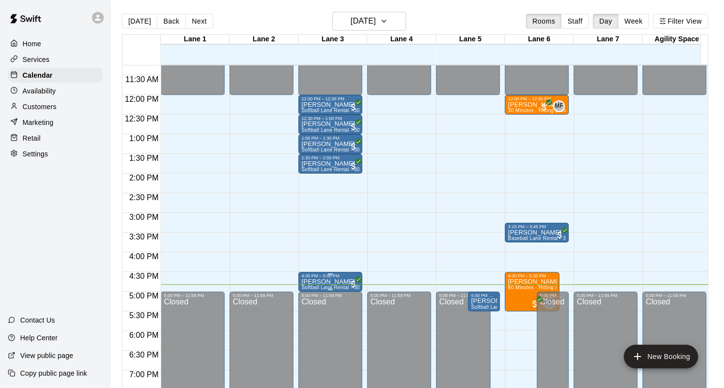
click at [340, 281] on p "[PERSON_NAME]" at bounding box center [330, 281] width 58 height 0
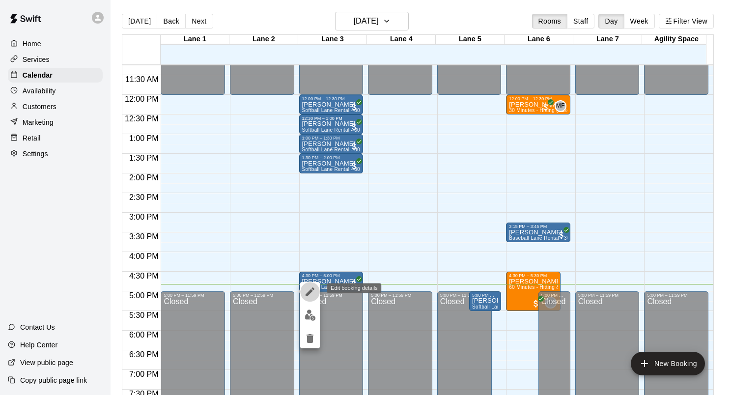
click at [306, 287] on icon "edit" at bounding box center [310, 292] width 12 height 12
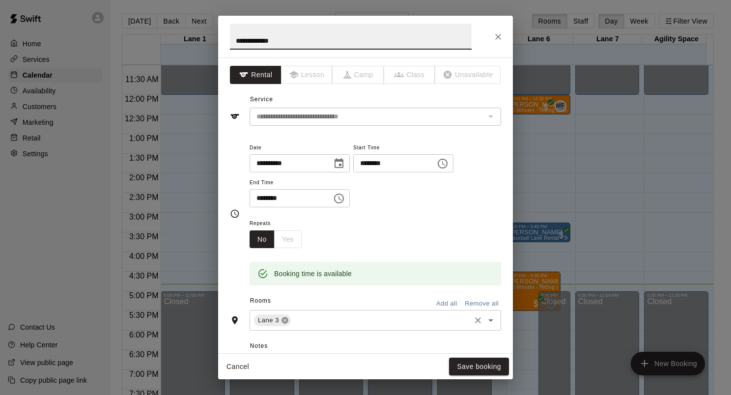
click at [284, 320] on icon at bounding box center [285, 320] width 8 height 8
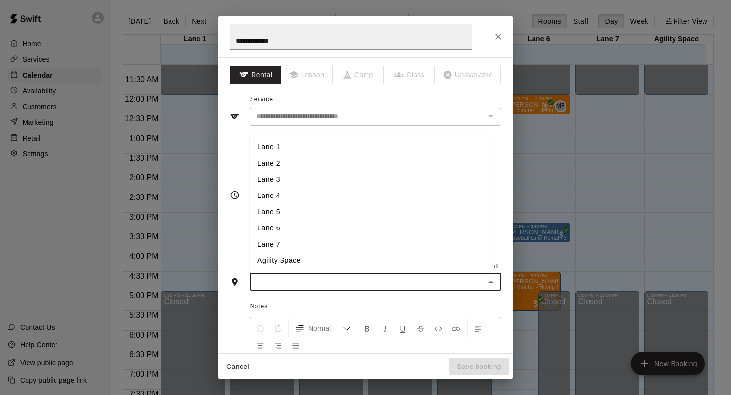
click at [289, 280] on input "text" at bounding box center [366, 282] width 229 height 12
click at [264, 209] on li "Lane 5" at bounding box center [372, 212] width 244 height 16
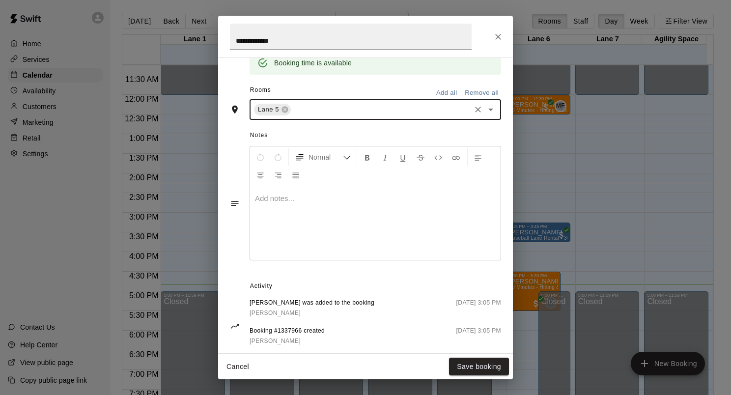
scroll to position [230, 0]
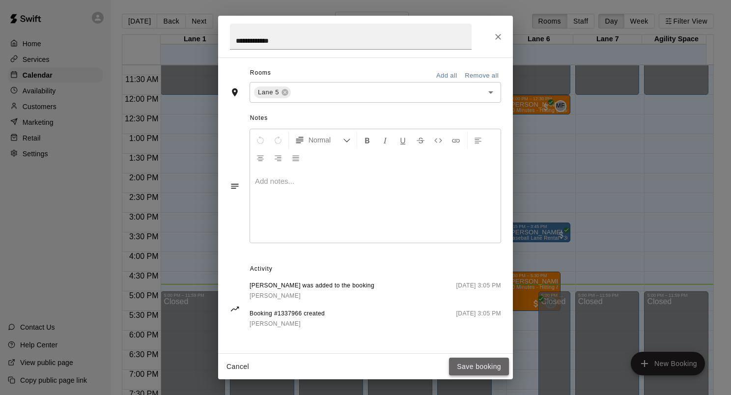
click at [496, 368] on button "Save booking" at bounding box center [479, 367] width 60 height 18
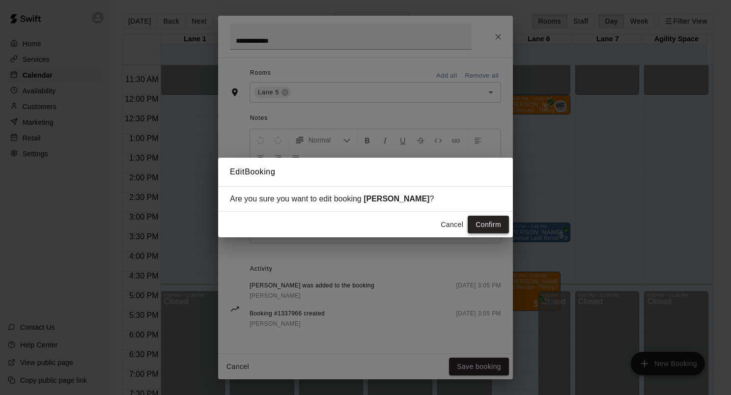
click at [491, 226] on button "Confirm" at bounding box center [488, 225] width 41 height 18
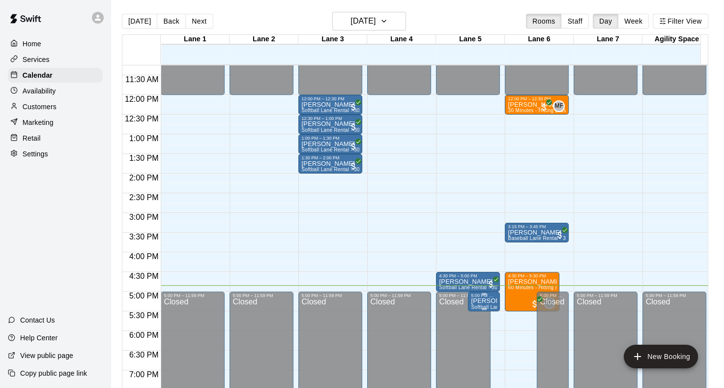
click at [473, 301] on p "[PERSON_NAME]" at bounding box center [484, 301] width 26 height 0
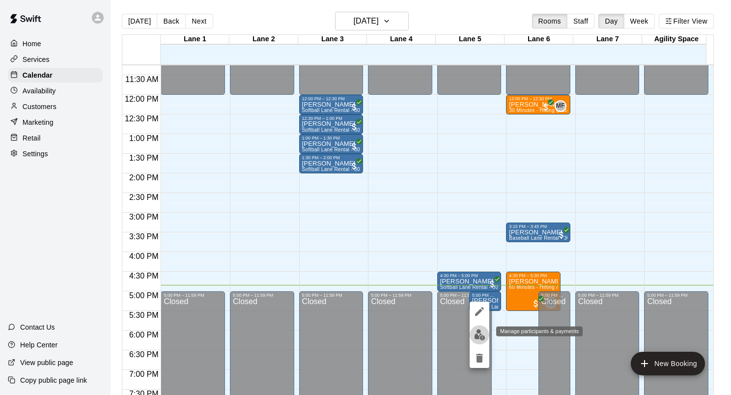
click at [474, 332] on img "edit" at bounding box center [479, 334] width 11 height 11
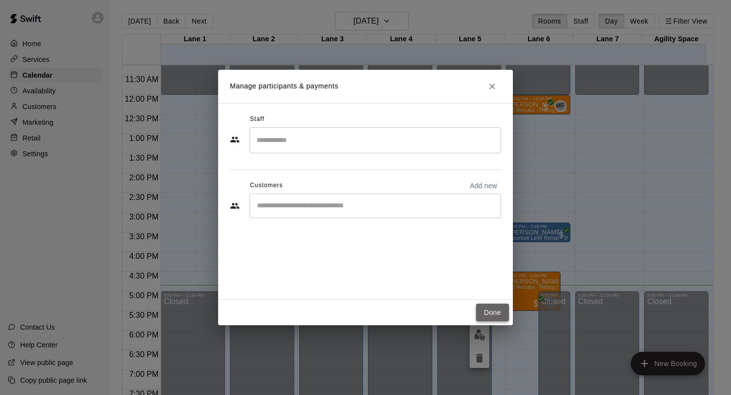
click at [494, 306] on button "Done" at bounding box center [492, 313] width 33 height 18
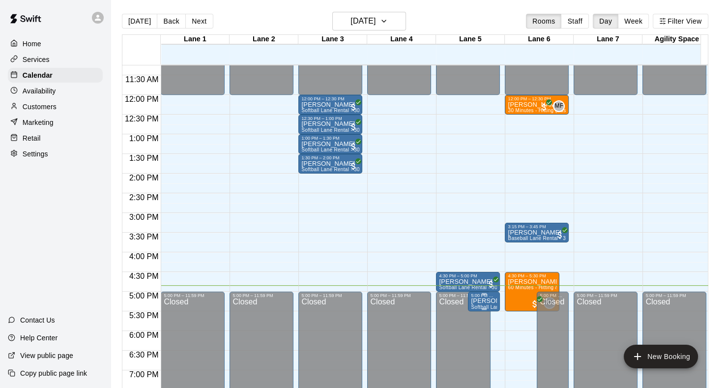
click at [481, 305] on span "Softball Lane Rental - 30 Minutes" at bounding box center [510, 306] width 78 height 5
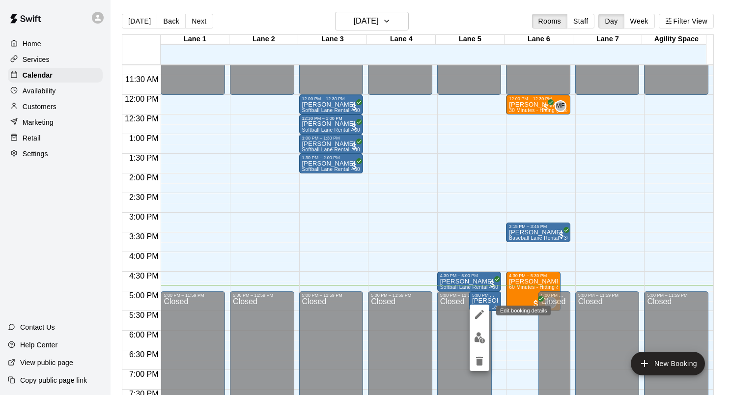
click at [485, 317] on icon "edit" at bounding box center [480, 314] width 12 height 12
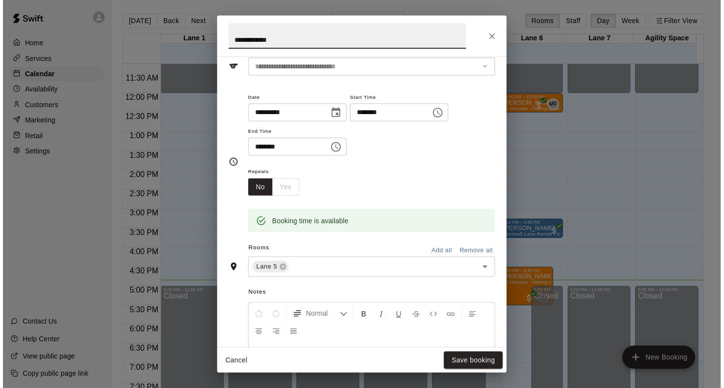
scroll to position [0, 0]
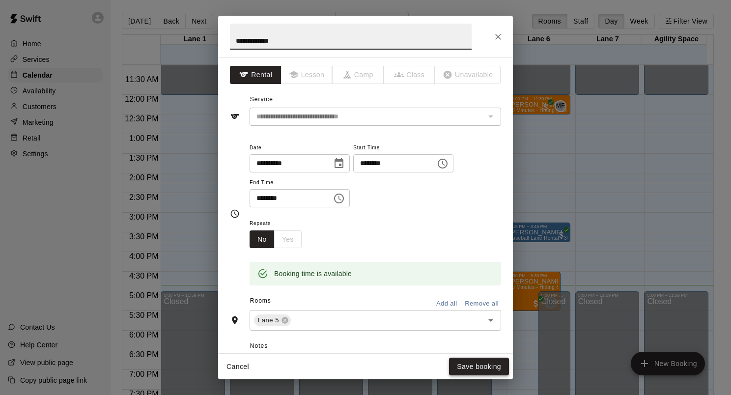
click at [477, 369] on button "Save booking" at bounding box center [479, 367] width 60 height 18
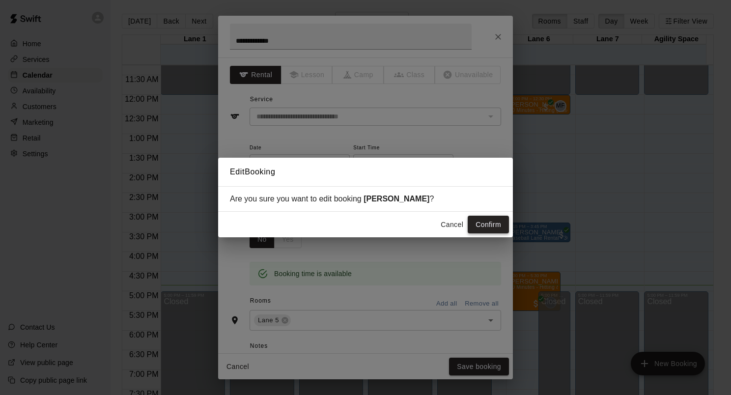
click at [489, 218] on button "Confirm" at bounding box center [488, 225] width 41 height 18
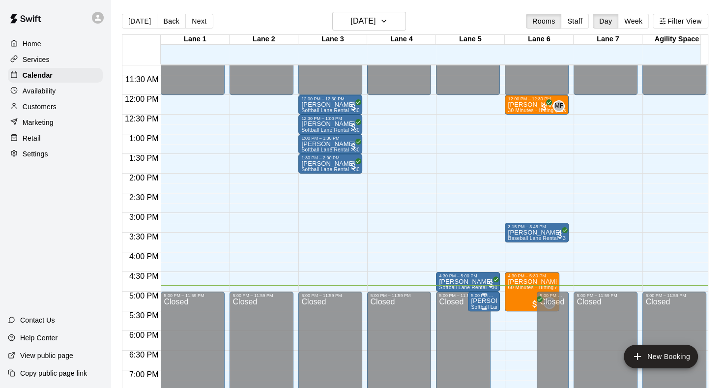
click at [486, 301] on p "[PERSON_NAME]" at bounding box center [484, 301] width 26 height 0
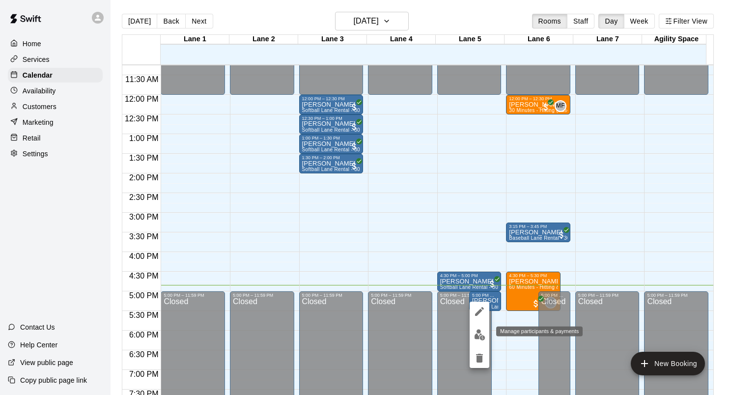
click at [479, 332] on img "edit" at bounding box center [479, 334] width 11 height 11
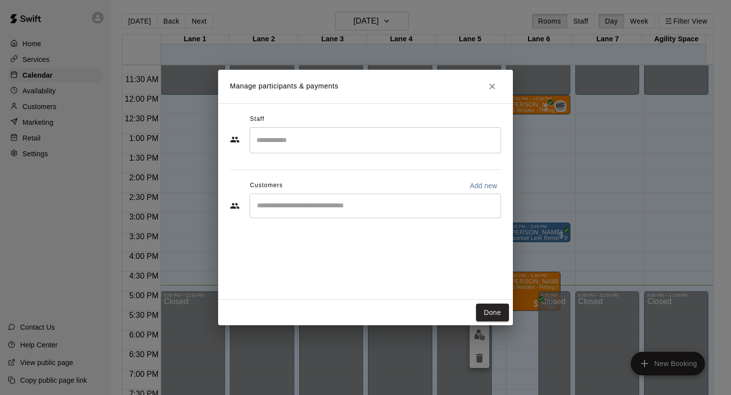
click at [334, 204] on input "Start typing to search customers..." at bounding box center [375, 206] width 243 height 10
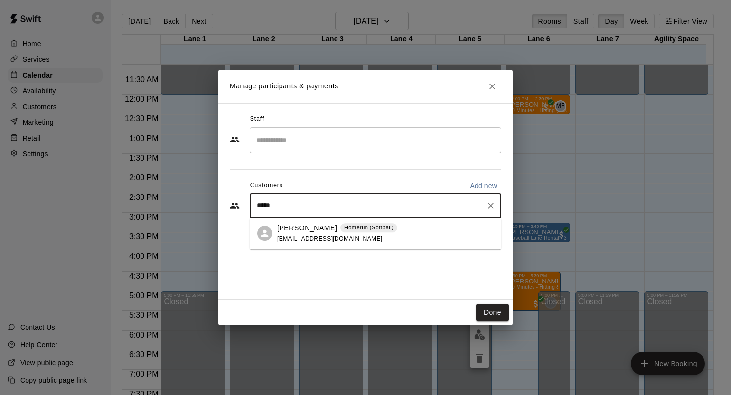
type input "******"
click at [319, 241] on span "[EMAIL_ADDRESS][DOMAIN_NAME]" at bounding box center [330, 238] width 106 height 7
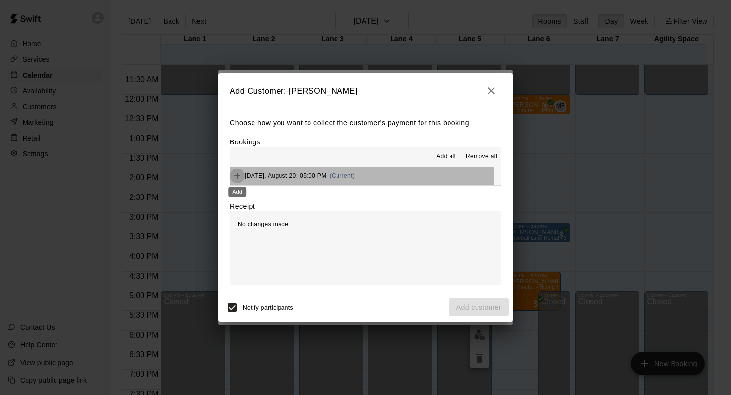
click at [237, 177] on icon "Add" at bounding box center [237, 176] width 6 height 6
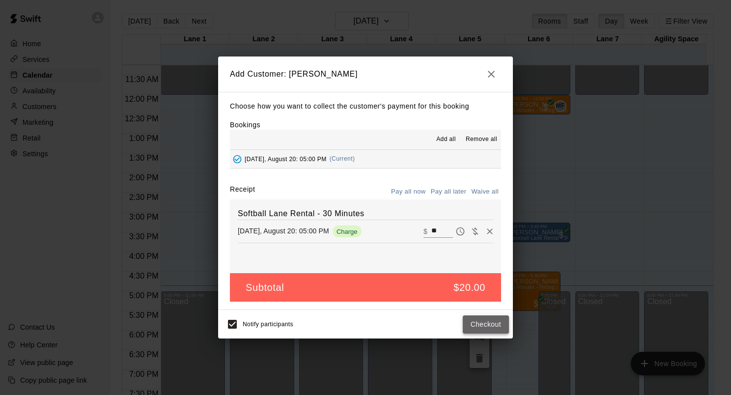
click at [479, 325] on button "Checkout" at bounding box center [486, 324] width 46 height 18
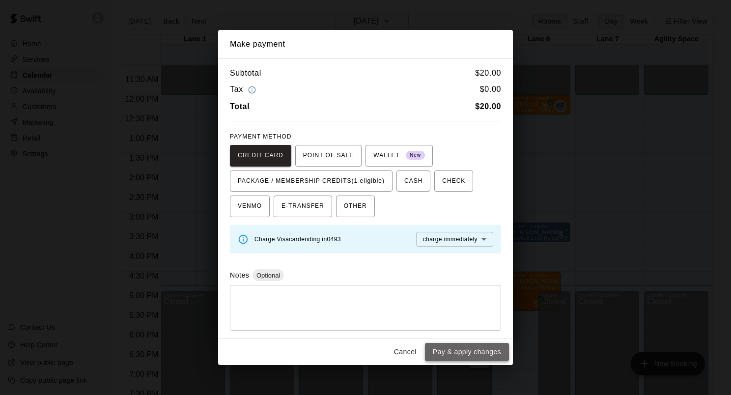
click at [481, 346] on button "Pay & apply changes" at bounding box center [467, 352] width 84 height 18
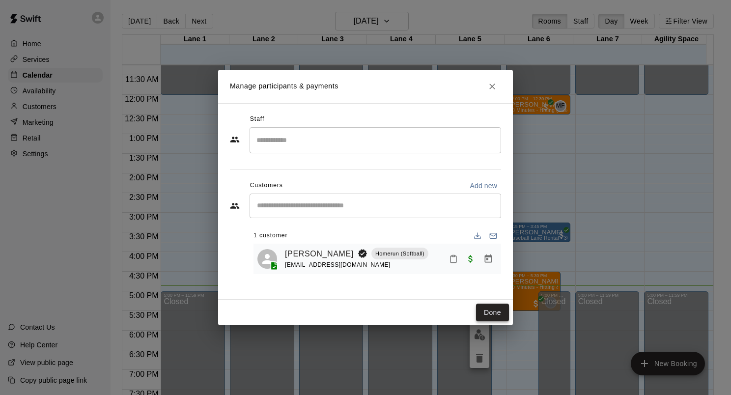
click at [488, 312] on button "Done" at bounding box center [492, 313] width 33 height 18
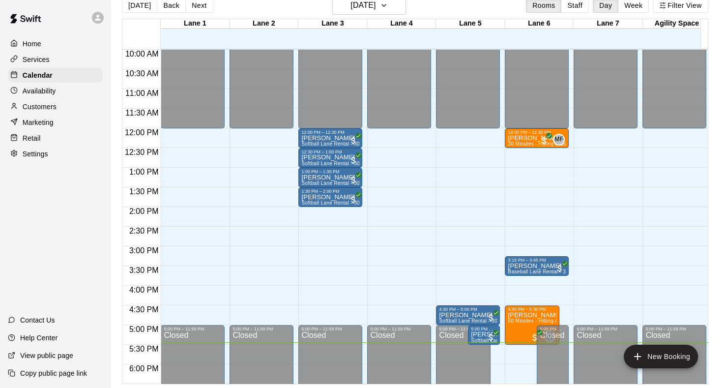
scroll to position [23, 0]
